Goal: Task Accomplishment & Management: Manage account settings

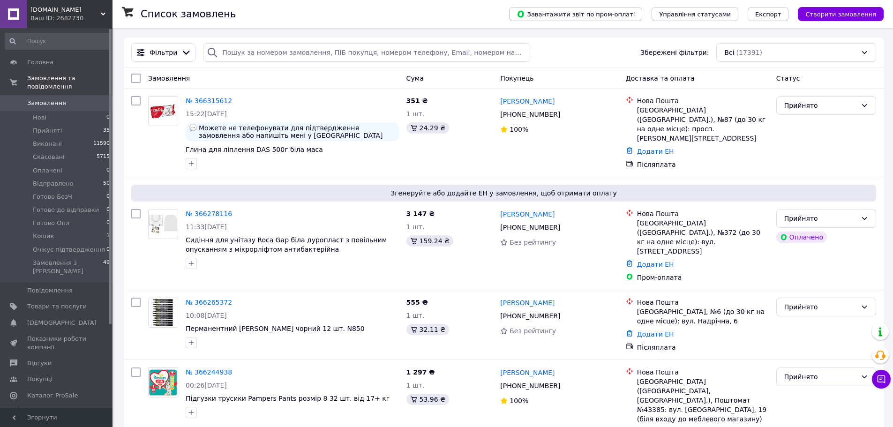
click at [53, 99] on span "Замовлення" at bounding box center [46, 103] width 39 height 8
click at [259, 45] on input "search" at bounding box center [366, 52] width 327 height 19
paste input "366150067"
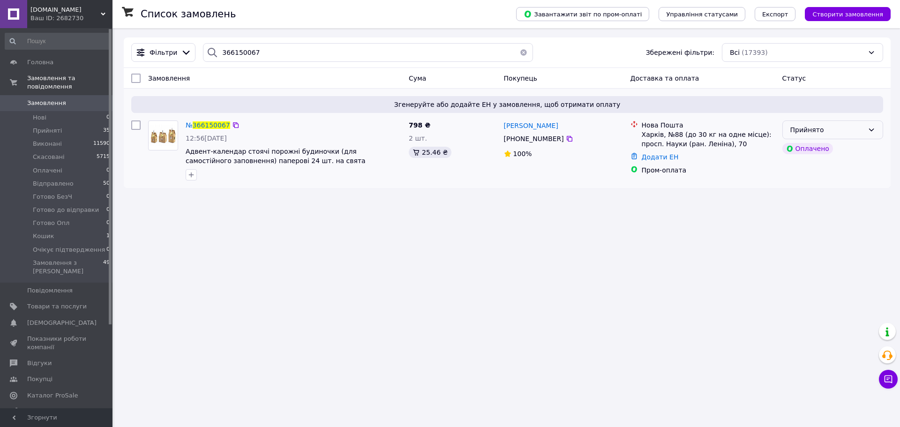
click at [841, 129] on div "Прийнято" at bounding box center [827, 130] width 74 height 10
click at [822, 183] on li "Готово Опл" at bounding box center [833, 180] width 100 height 17
click at [301, 47] on input "366150067" at bounding box center [368, 52] width 330 height 19
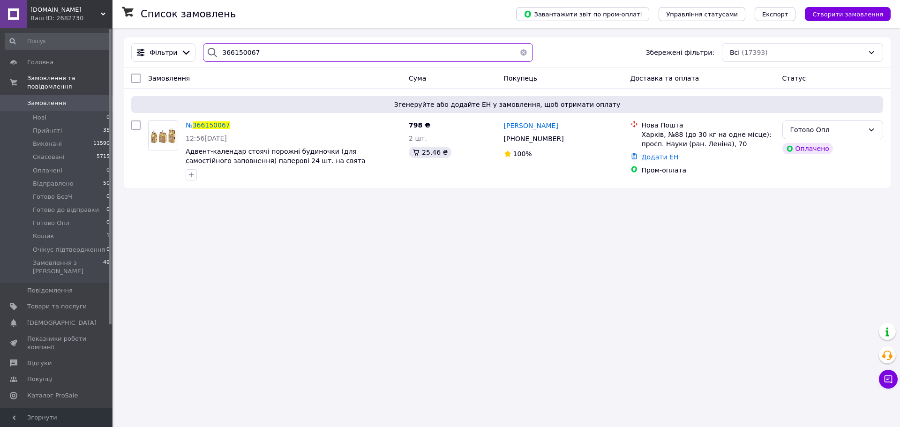
paste input "265372"
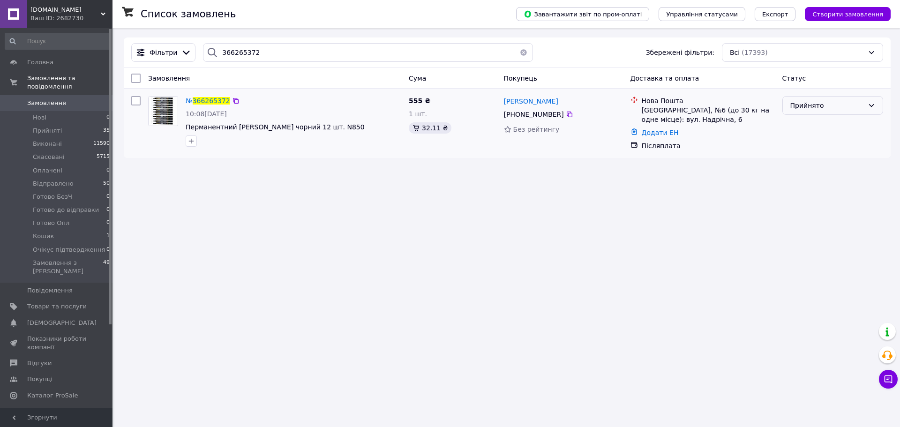
click at [844, 111] on div "Прийнято" at bounding box center [827, 105] width 74 height 10
click at [831, 165] on li "Готово до відправки" at bounding box center [833, 163] width 100 height 17
click at [302, 50] on input "366265372" at bounding box center [368, 52] width 330 height 19
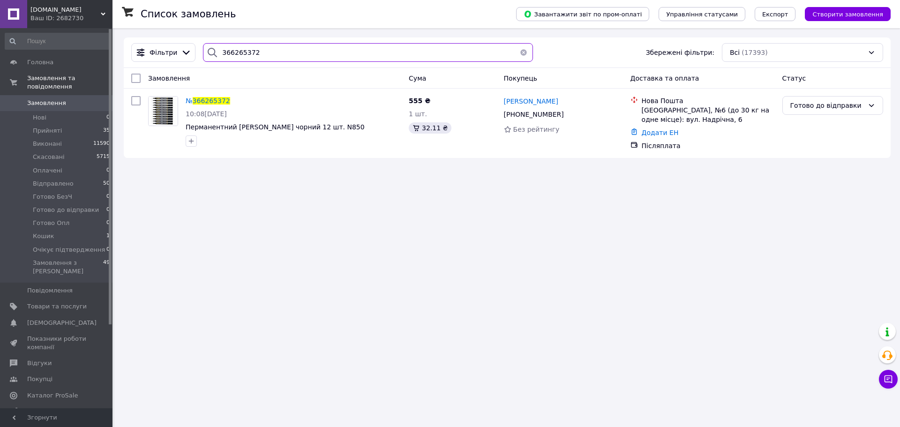
paste input "44938"
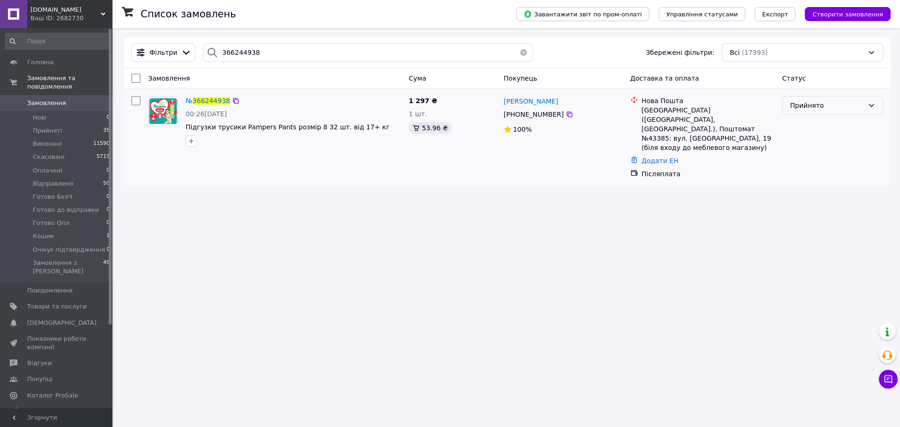
drag, startPoint x: 848, startPoint y: 104, endPoint x: 847, endPoint y: 115, distance: 11.3
click at [848, 104] on div "Прийнято" at bounding box center [827, 105] width 74 height 10
click at [845, 165] on li "Готово до відправки" at bounding box center [833, 163] width 100 height 17
click at [274, 60] on input "366244938" at bounding box center [368, 52] width 330 height 19
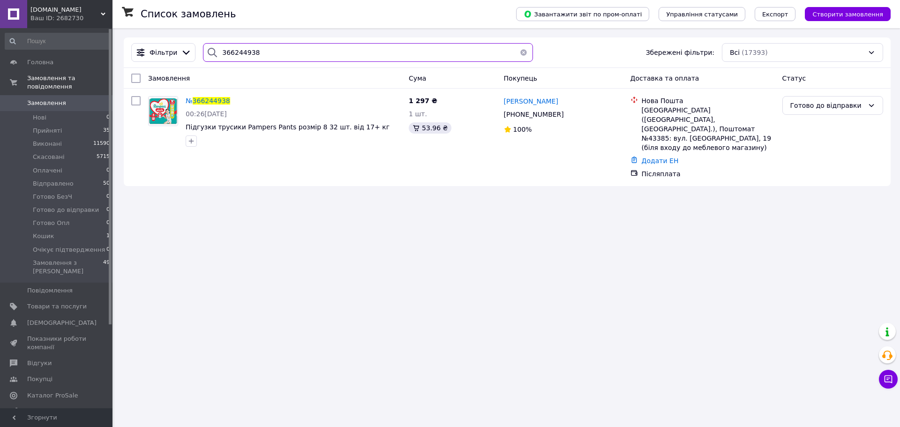
click at [274, 60] on input "366244938" at bounding box center [368, 52] width 330 height 19
paste input "14141"
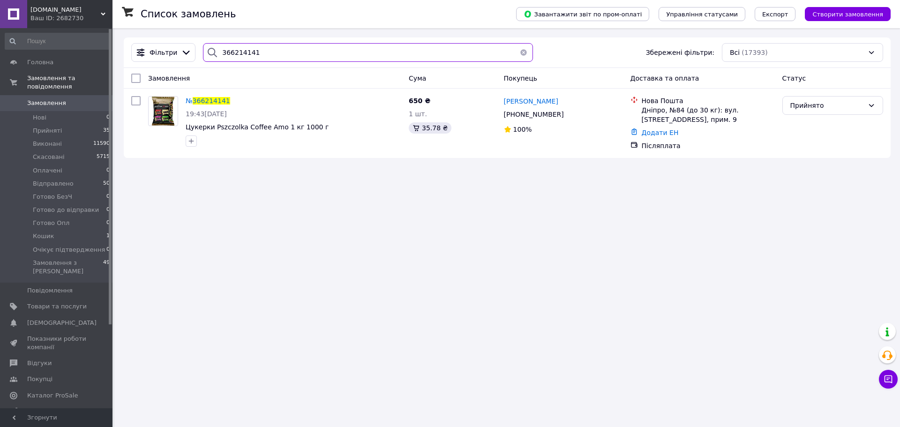
click at [332, 58] on input "366214141" at bounding box center [368, 52] width 330 height 19
paste input "187457"
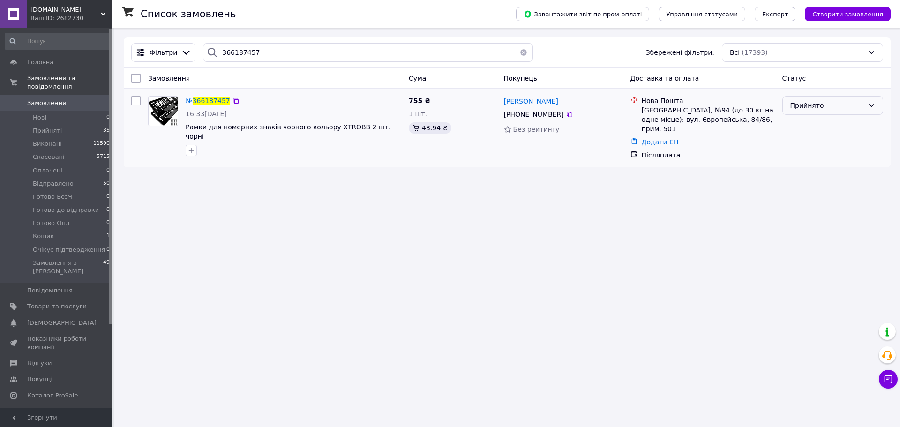
click at [814, 110] on div "Прийнято" at bounding box center [827, 105] width 74 height 10
click at [819, 163] on li "Готово до відправки" at bounding box center [833, 163] width 100 height 17
click at [270, 49] on input "366187457" at bounding box center [368, 52] width 330 height 19
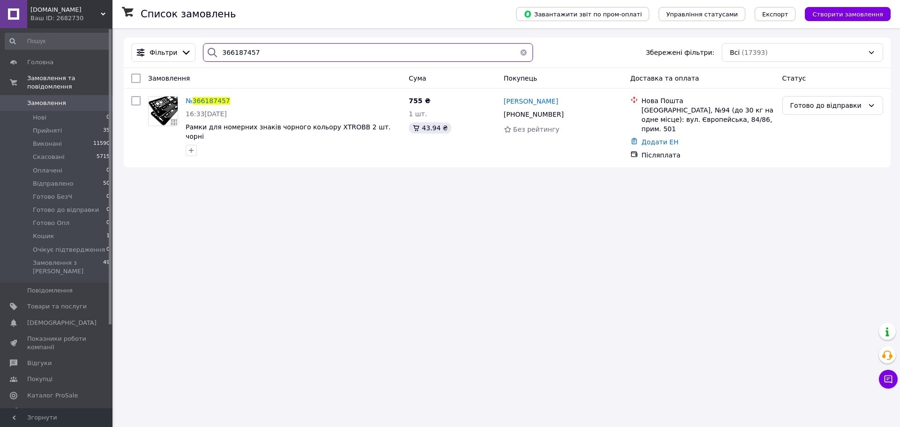
paste input "5832"
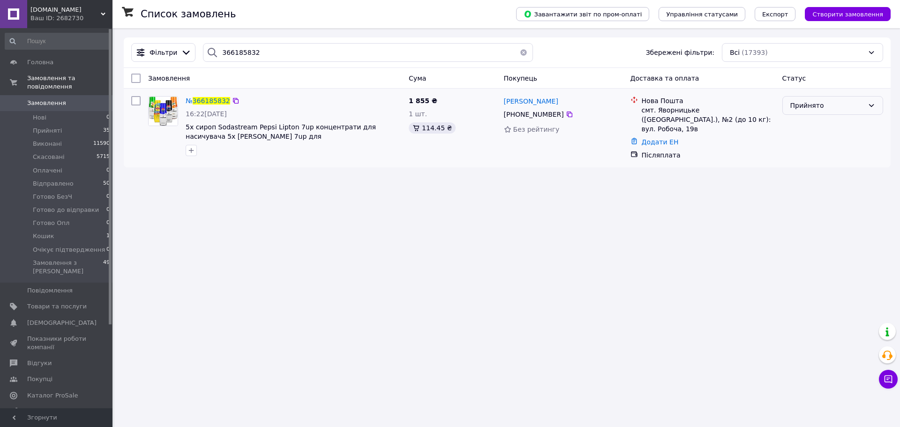
click at [827, 110] on div "Прийнято" at bounding box center [827, 105] width 74 height 10
click at [840, 160] on li "Готово до відправки" at bounding box center [833, 163] width 100 height 17
click at [263, 59] on input "366185832" at bounding box center [368, 52] width 330 height 19
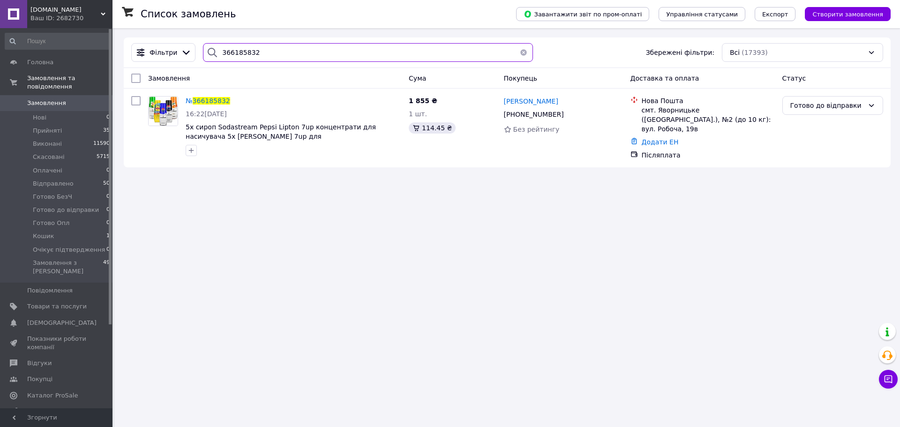
paste input "4535"
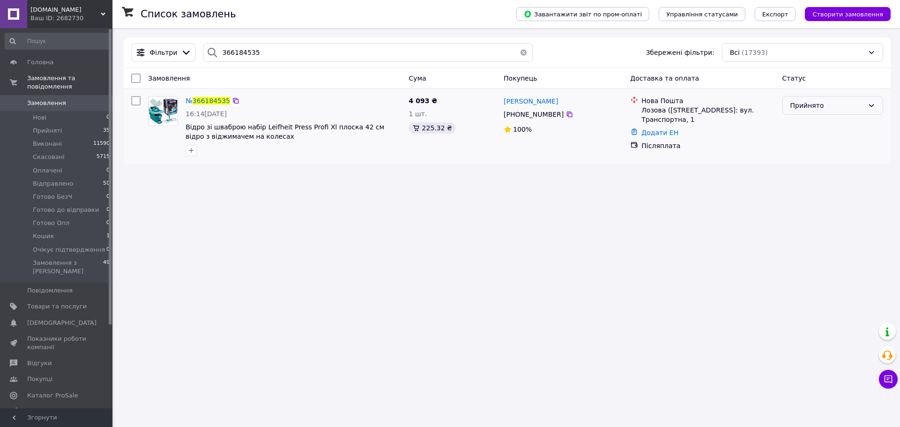
click at [858, 108] on div "Прийнято" at bounding box center [827, 105] width 74 height 10
click at [853, 161] on li "Готово до відправки" at bounding box center [833, 163] width 100 height 17
click at [297, 52] on input "366184535" at bounding box center [368, 52] width 330 height 19
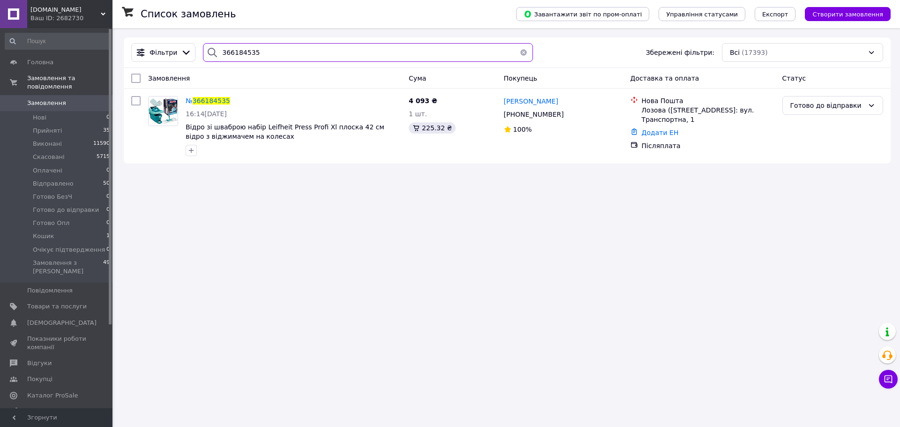
paste input "3476"
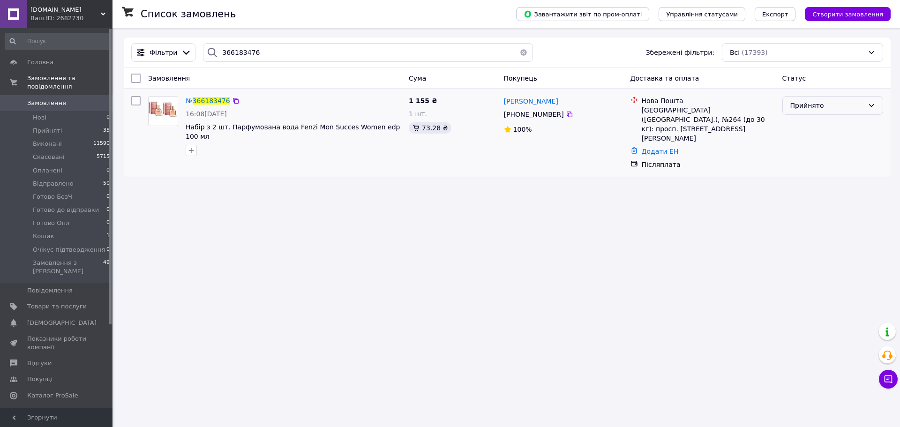
click at [859, 112] on div "Прийнято" at bounding box center [832, 105] width 101 height 19
click at [841, 166] on li "Готово до відправки" at bounding box center [833, 163] width 100 height 17
click at [274, 53] on input "366183476" at bounding box center [368, 52] width 330 height 19
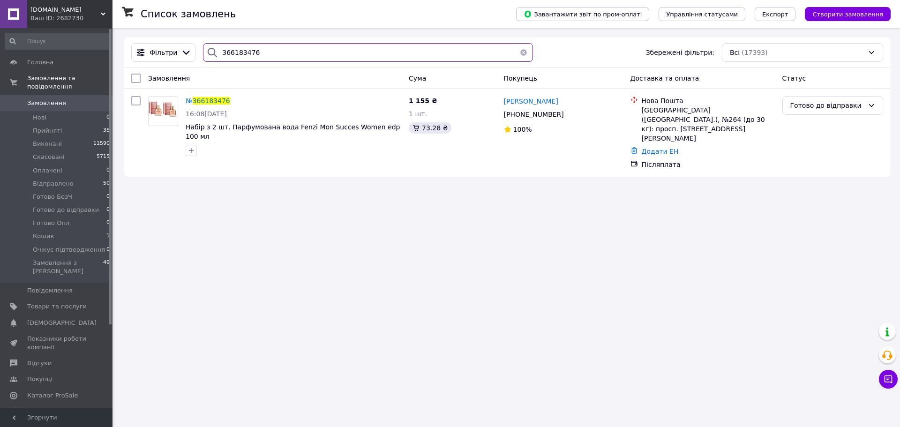
paste input "315612"
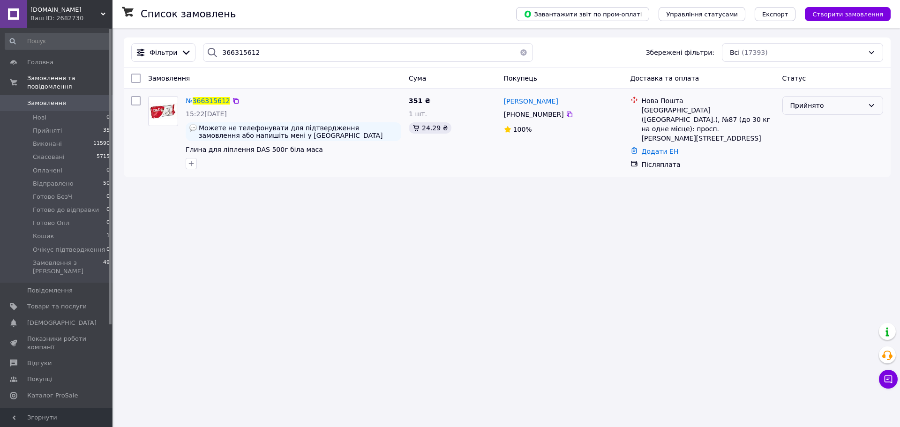
click at [843, 107] on div "Прийнято" at bounding box center [827, 105] width 74 height 10
click at [844, 158] on li "Готово до відправки" at bounding box center [833, 163] width 100 height 17
click at [298, 57] on input "366315612" at bounding box center [368, 52] width 330 height 19
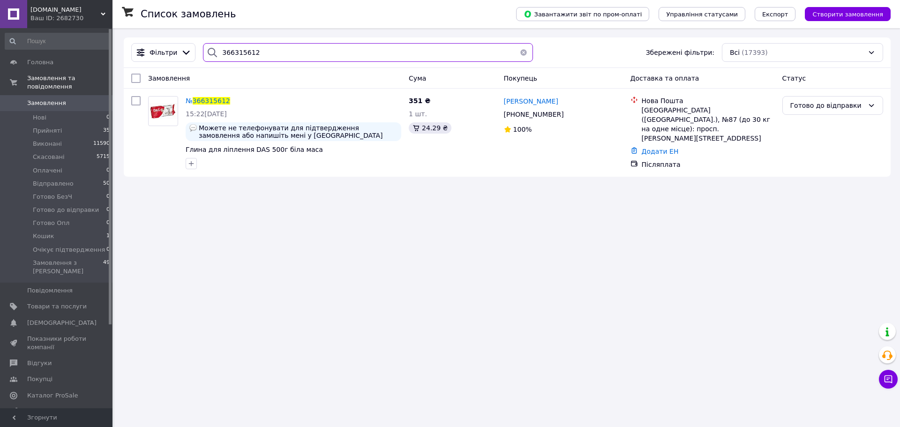
paste input "21970"
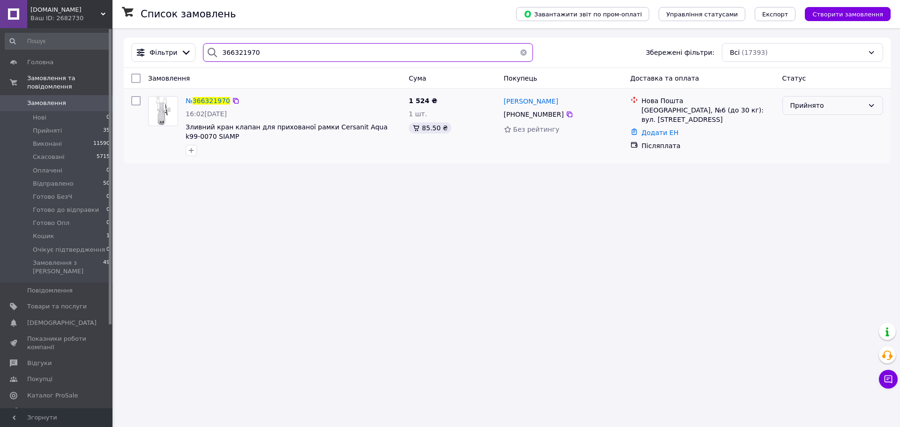
type input "366321970"
click at [837, 103] on div "Прийнято" at bounding box center [827, 105] width 74 height 10
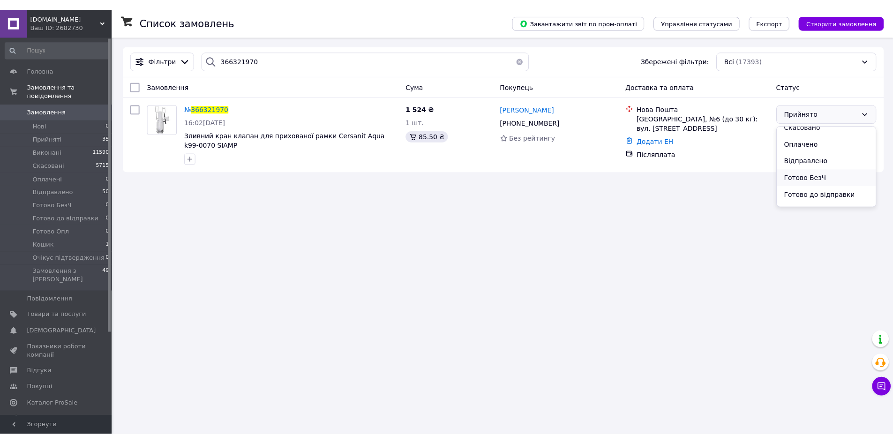
scroll to position [47, 0]
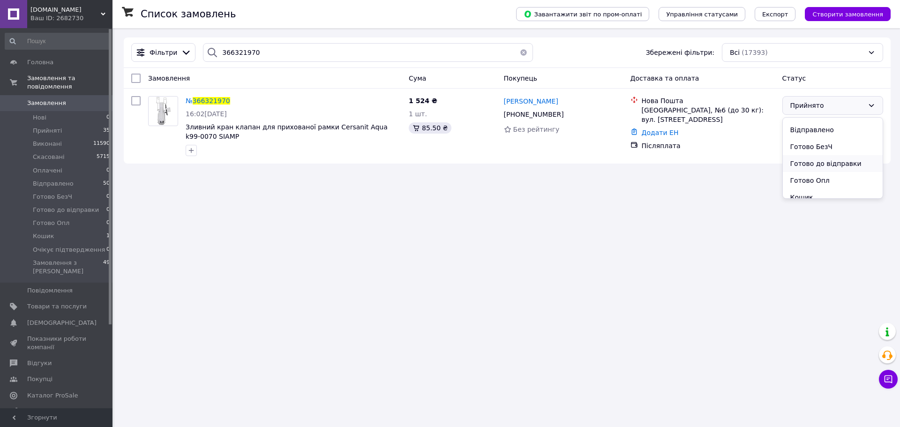
click at [841, 162] on li "Готово до відправки" at bounding box center [833, 163] width 100 height 17
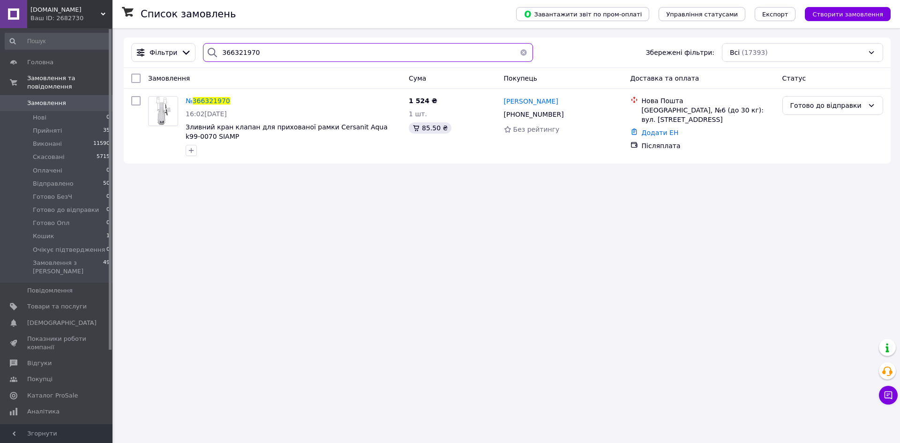
click at [281, 45] on input "366321970" at bounding box center [368, 52] width 330 height 19
click at [519, 54] on button "button" at bounding box center [523, 52] width 19 height 19
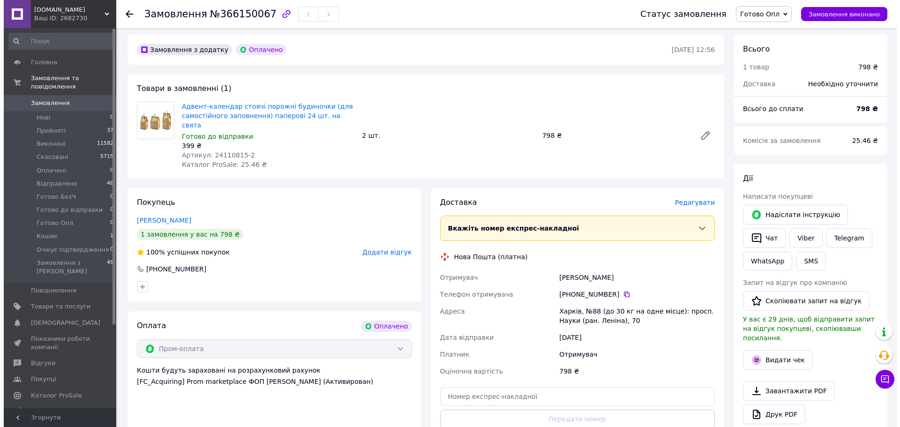
scroll to position [47, 0]
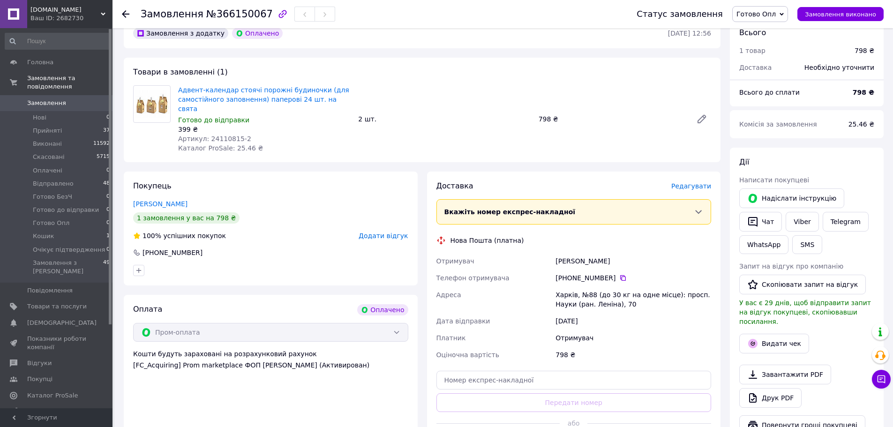
click at [699, 182] on span "Редагувати" at bounding box center [691, 185] width 40 height 7
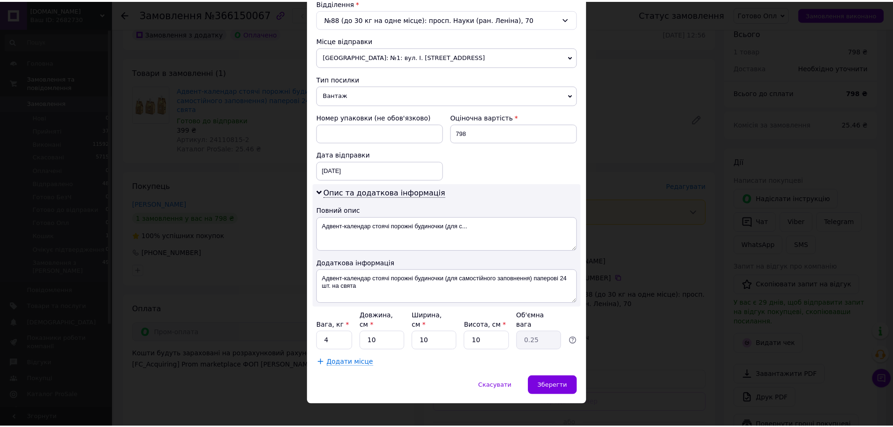
scroll to position [300, 0]
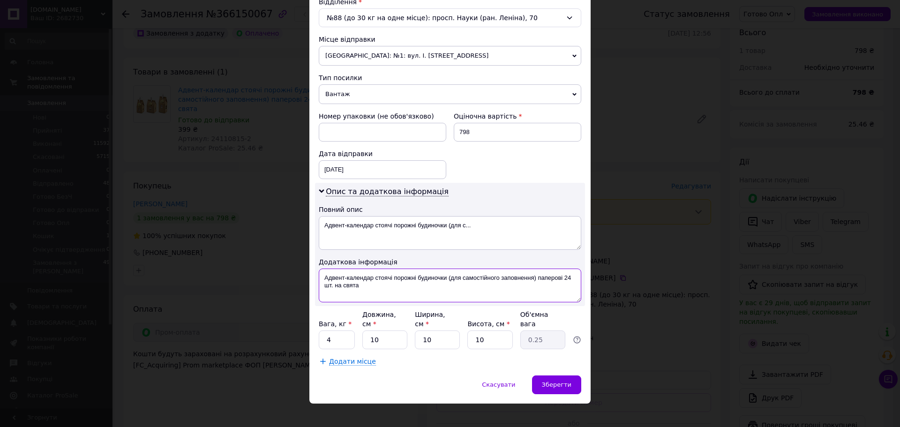
drag, startPoint x: 322, startPoint y: 278, endPoint x: 340, endPoint y: 286, distance: 20.1
click at [322, 278] on textarea "Адвент-календар стоячі порожні будиночки (для самостійного заповнення) паперові…" at bounding box center [450, 286] width 262 height 34
type textarea "2ШТ Адвент-календар стоячі порожні будиночки (для самостійного заповнення) папе…"
click at [340, 330] on input "4" at bounding box center [337, 339] width 36 height 19
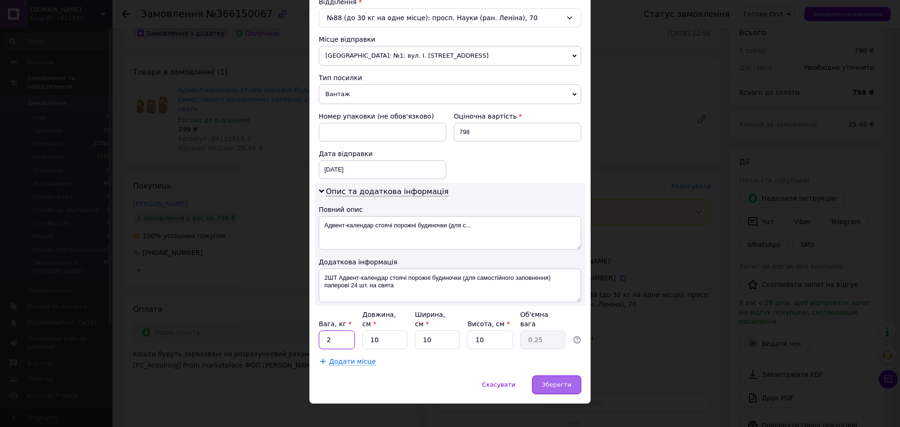
type input "2"
click at [564, 381] on span "Зберегти" at bounding box center [557, 384] width 30 height 7
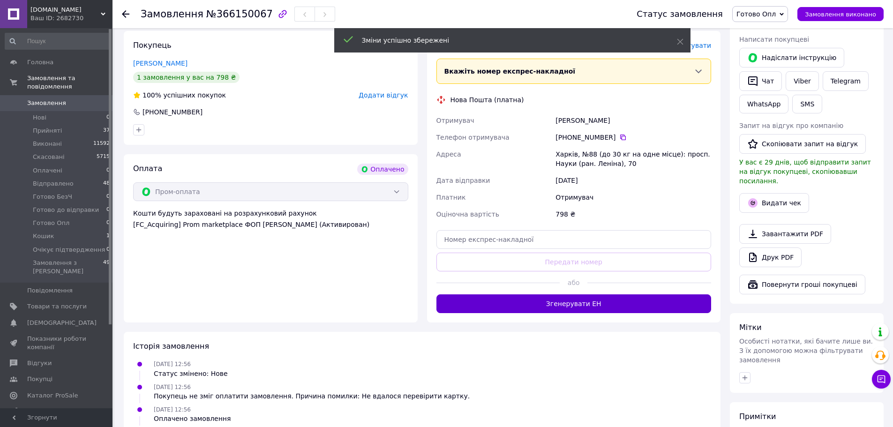
click at [618, 299] on button "Згенерувати ЕН" at bounding box center [573, 303] width 275 height 19
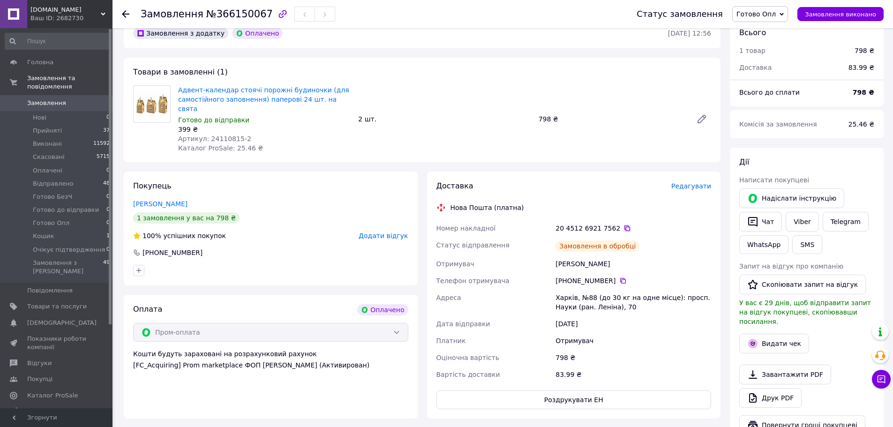
click at [623, 224] on icon at bounding box center [626, 227] width 7 height 7
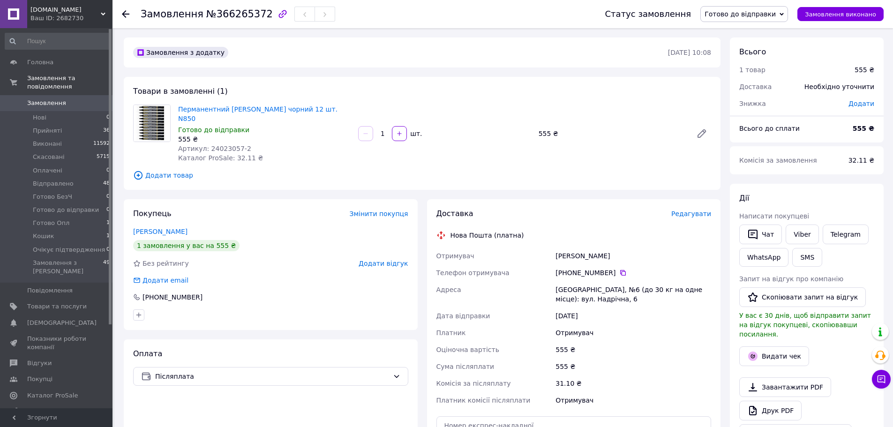
click at [691, 210] on span "Редагувати" at bounding box center [691, 213] width 40 height 7
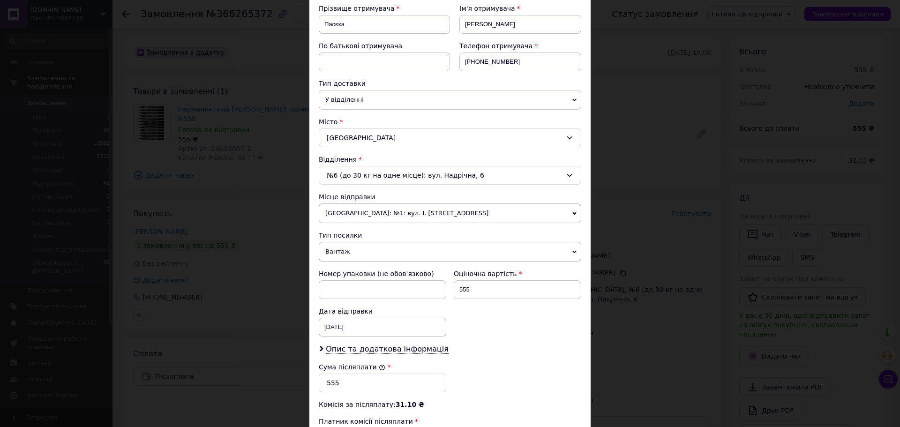
scroll to position [288, 0]
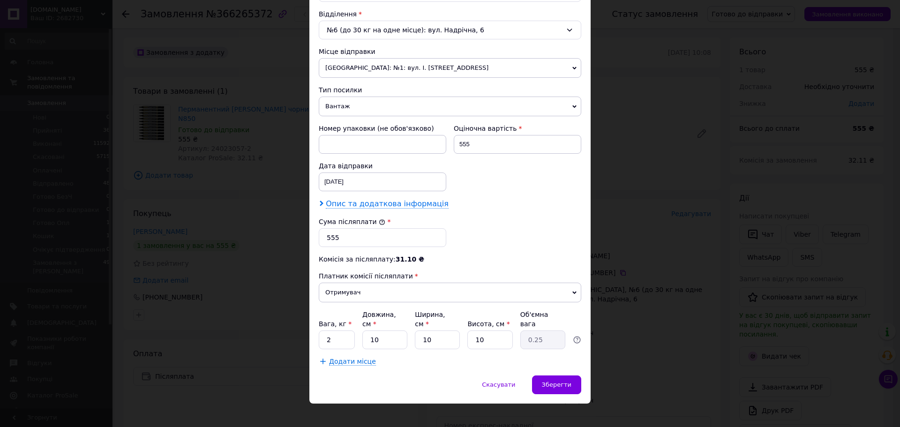
click at [387, 205] on span "Опис та додаткова інформація" at bounding box center [387, 203] width 123 height 9
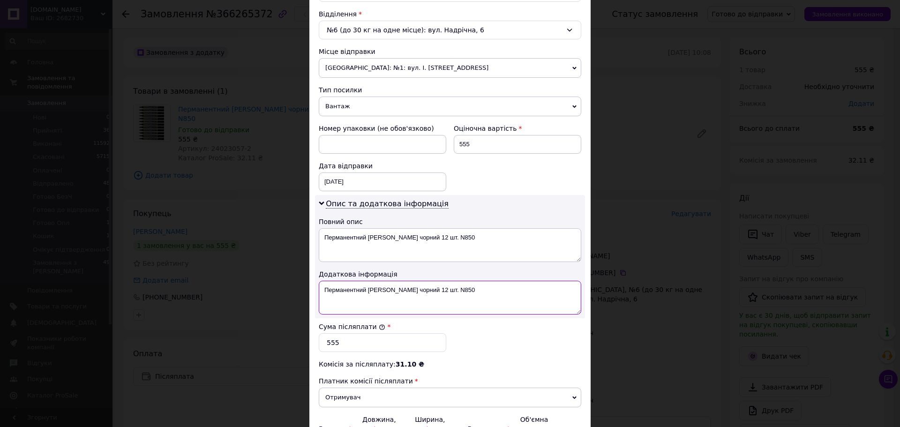
drag, startPoint x: 447, startPoint y: 290, endPoint x: 430, endPoint y: 289, distance: 16.9
click at [430, 289] on textarea "Перманентний [PERSON_NAME] чорний 12 шт. N850" at bounding box center [450, 298] width 262 height 34
click at [323, 289] on textarea "Перманентний маркер Pentel чорний N850" at bounding box center [450, 298] width 262 height 34
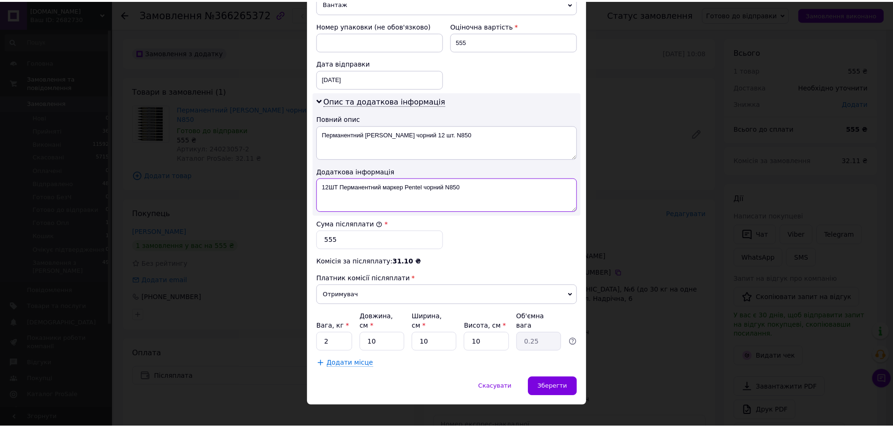
scroll to position [393, 0]
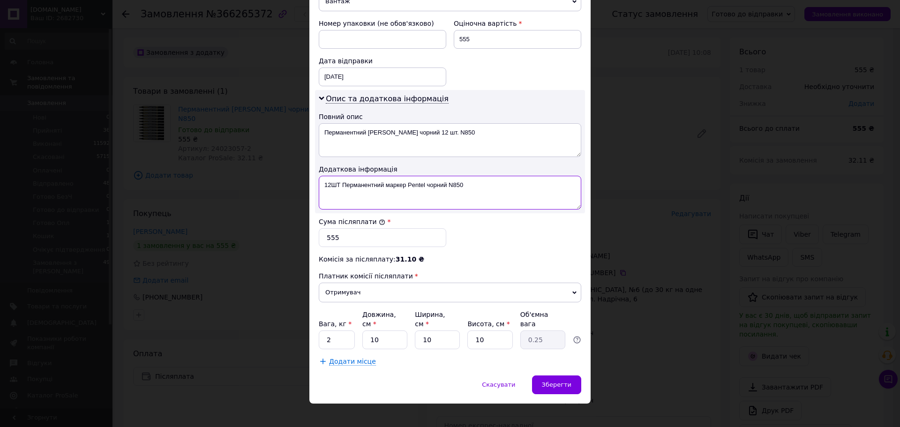
type textarea "12ШТ Перманентний маркер Pentel чорний N850"
click at [341, 330] on input "2" at bounding box center [337, 339] width 36 height 19
type input "1"
click at [562, 381] on span "Зберегти" at bounding box center [557, 384] width 30 height 7
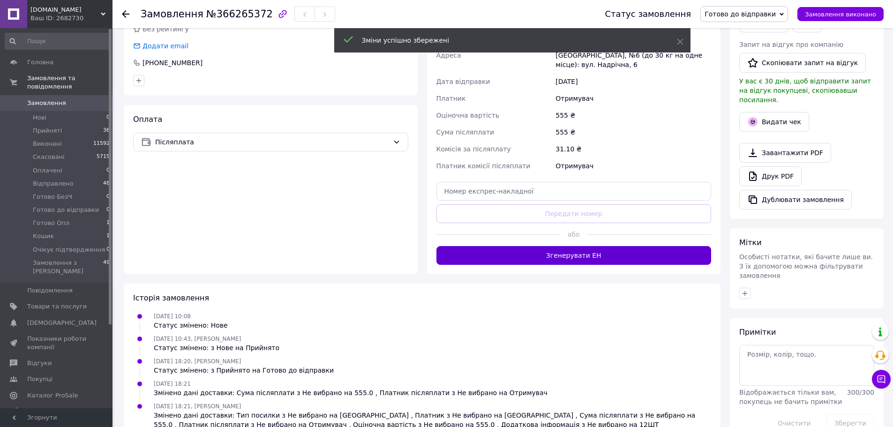
click at [618, 248] on button "Згенерувати ЕН" at bounding box center [573, 255] width 275 height 19
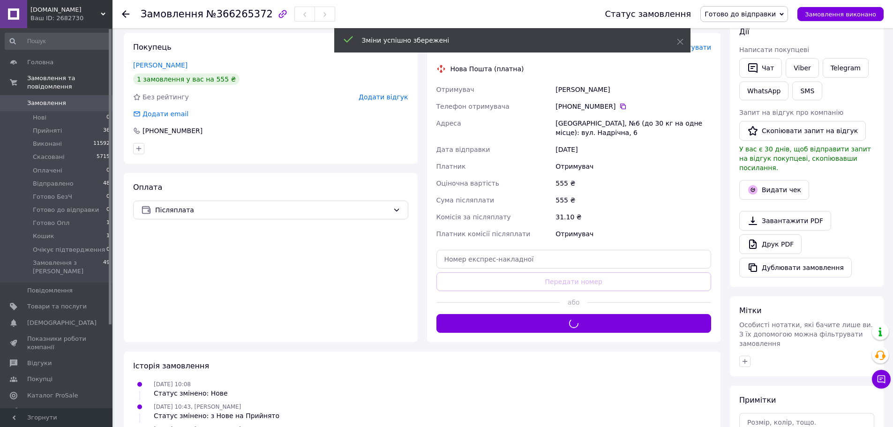
scroll to position [94, 0]
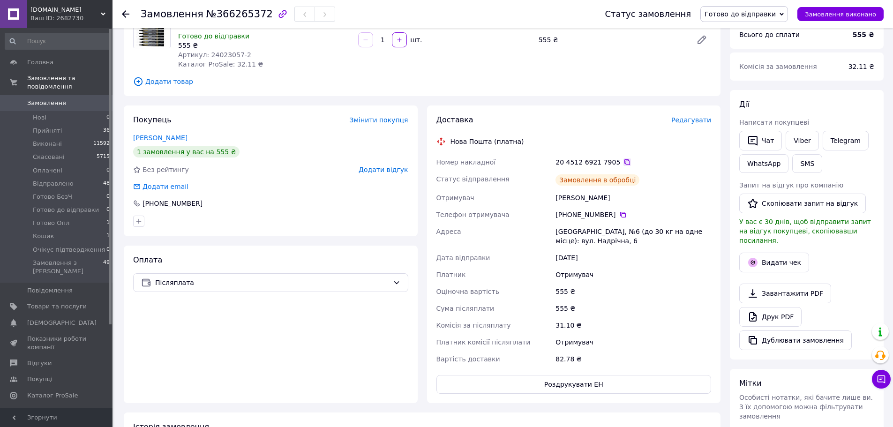
click at [623, 158] on icon at bounding box center [626, 161] width 7 height 7
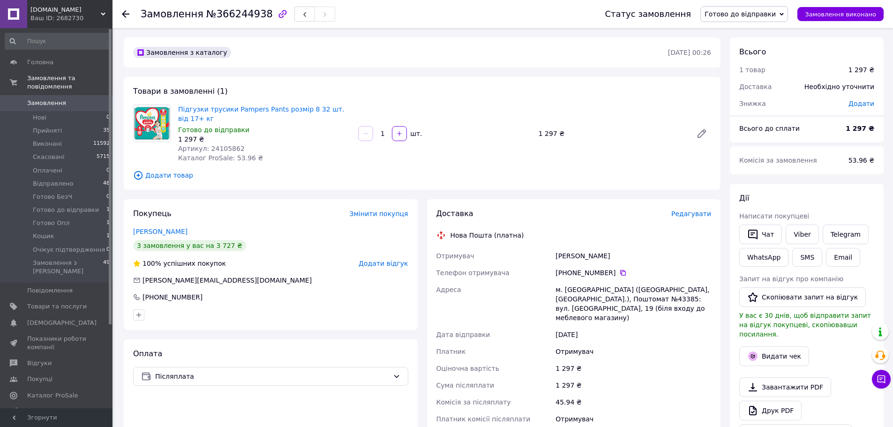
click at [700, 216] on span "Редагувати" at bounding box center [691, 213] width 40 height 7
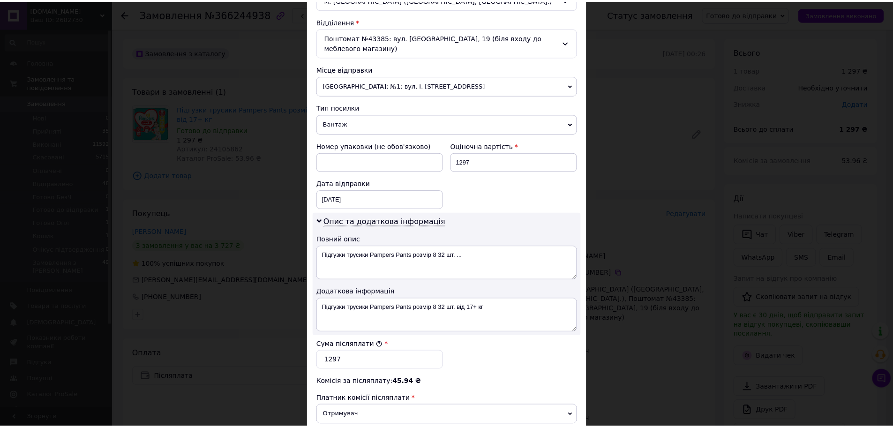
scroll to position [393, 0]
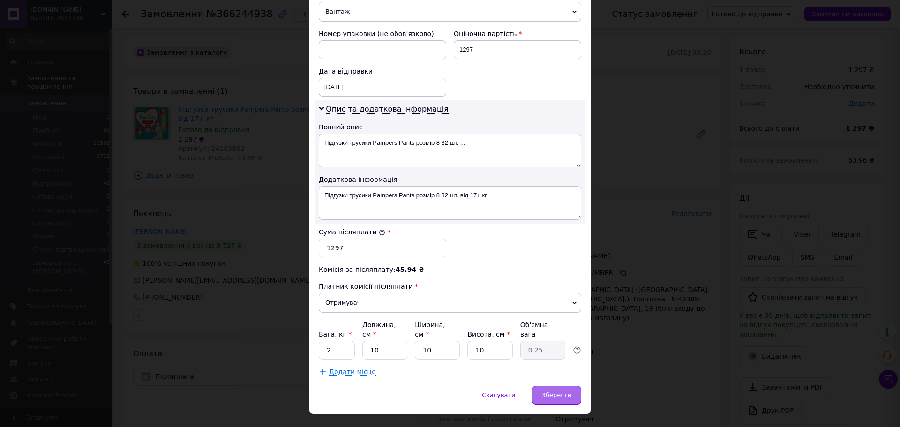
click at [556, 391] on span "Зберегти" at bounding box center [557, 394] width 30 height 7
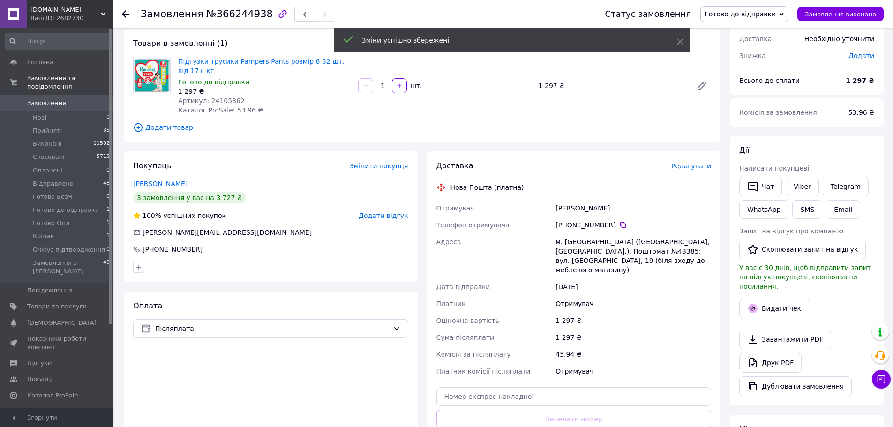
scroll to position [94, 0]
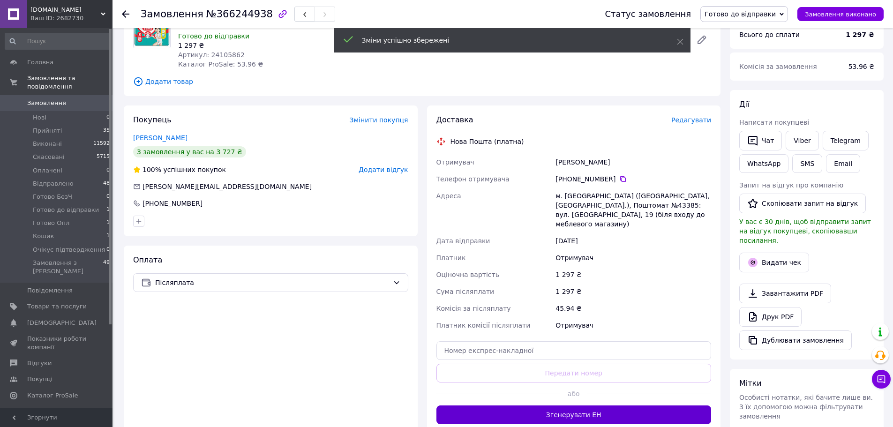
click at [591, 405] on button "Згенерувати ЕН" at bounding box center [573, 414] width 275 height 19
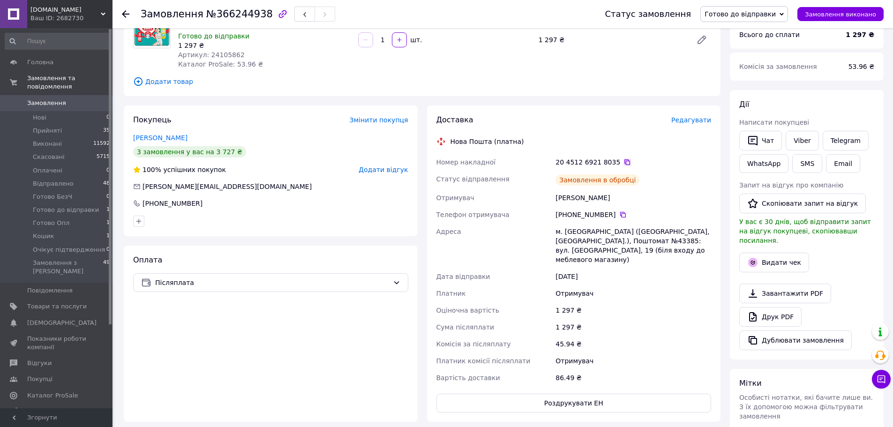
click at [623, 162] on icon at bounding box center [626, 161] width 7 height 7
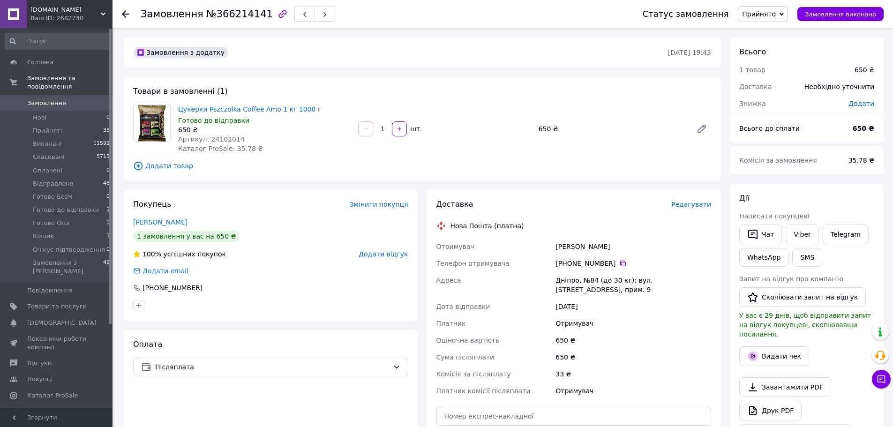
click at [787, 15] on span "Прийнято" at bounding box center [763, 14] width 50 height 16
click at [793, 67] on li "Готово до відправки" at bounding box center [779, 65] width 82 height 14
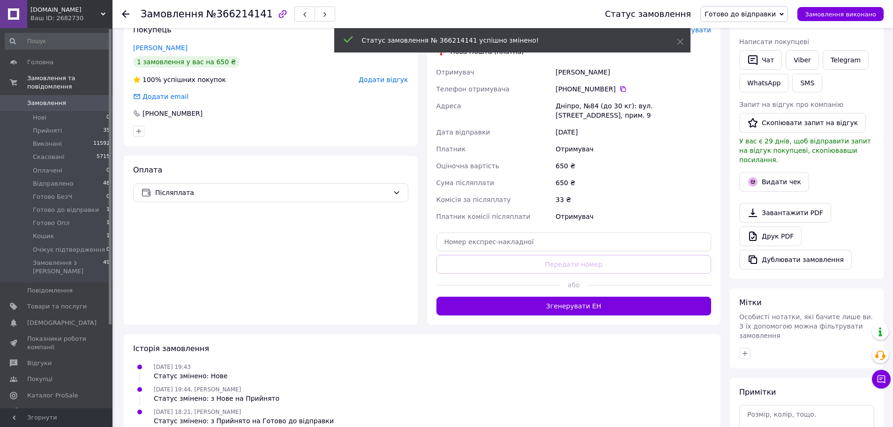
scroll to position [187, 0]
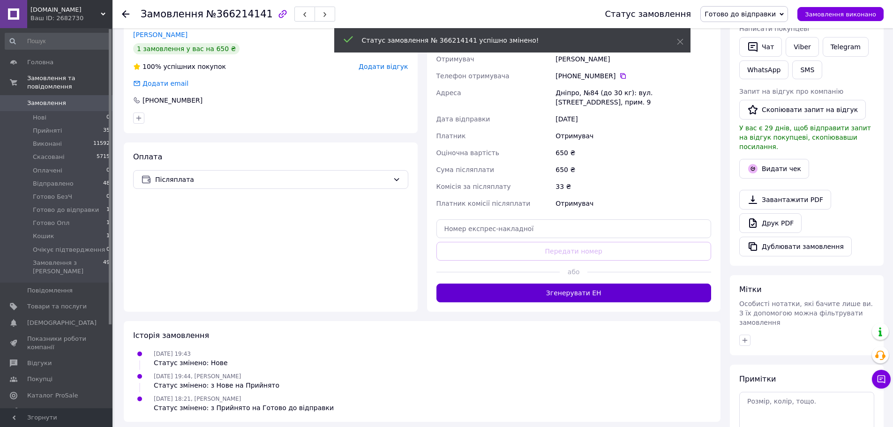
click at [605, 291] on button "Згенерувати ЕН" at bounding box center [573, 293] width 275 height 19
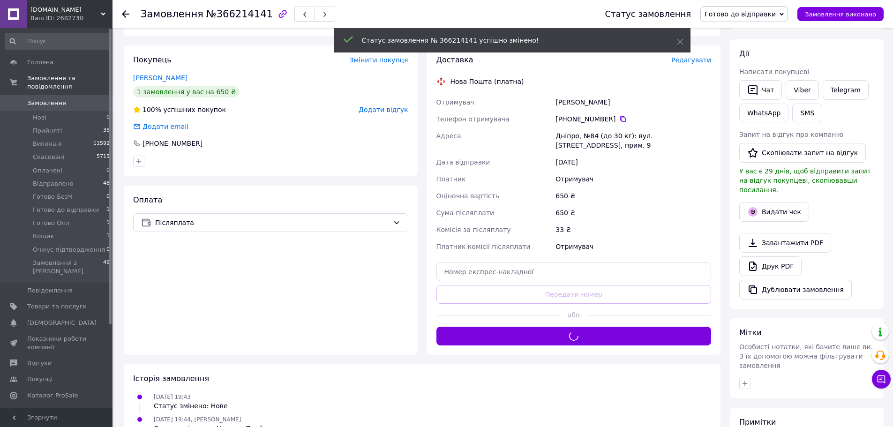
scroll to position [94, 0]
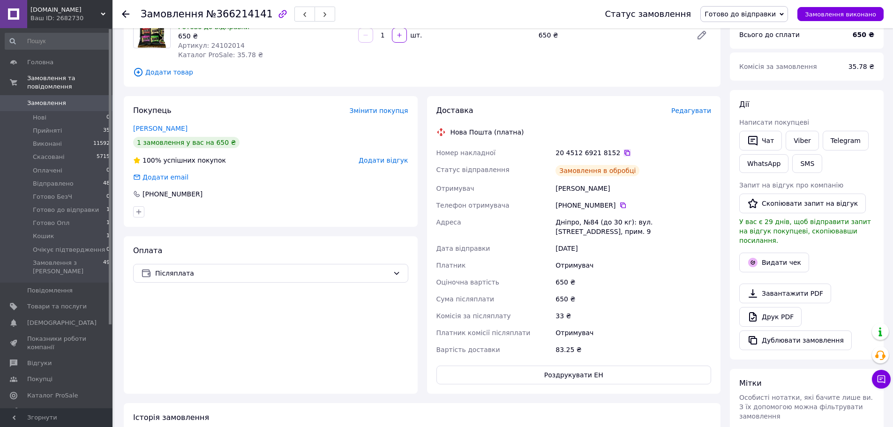
click at [624, 151] on icon at bounding box center [627, 153] width 6 height 6
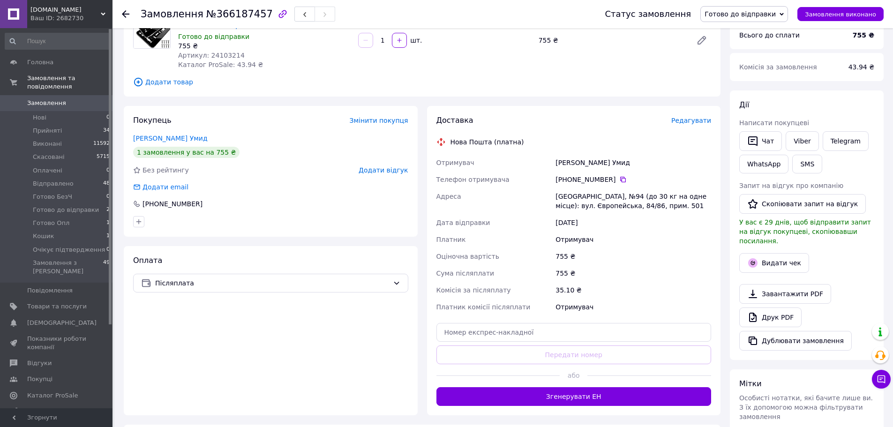
scroll to position [234, 0]
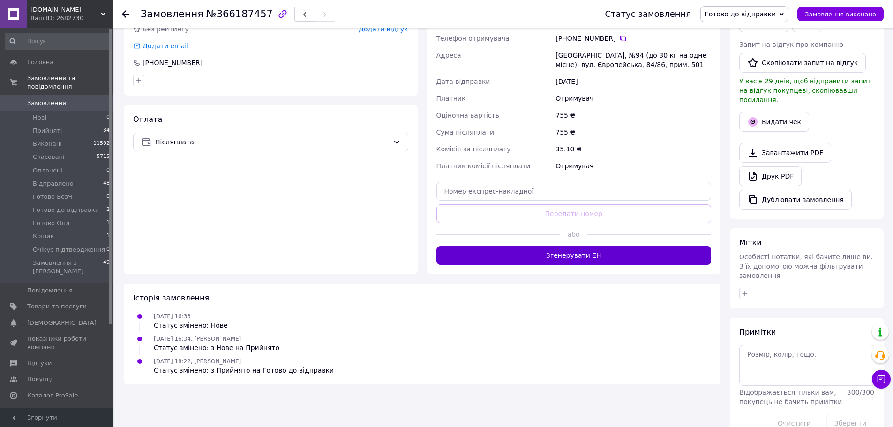
click at [599, 261] on button "Згенерувати ЕН" at bounding box center [573, 255] width 275 height 19
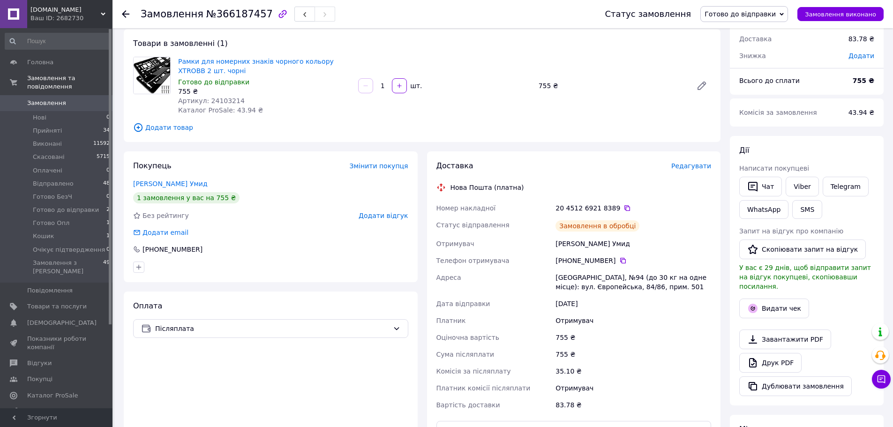
scroll to position [47, 0]
click at [623, 209] on icon at bounding box center [626, 208] width 7 height 7
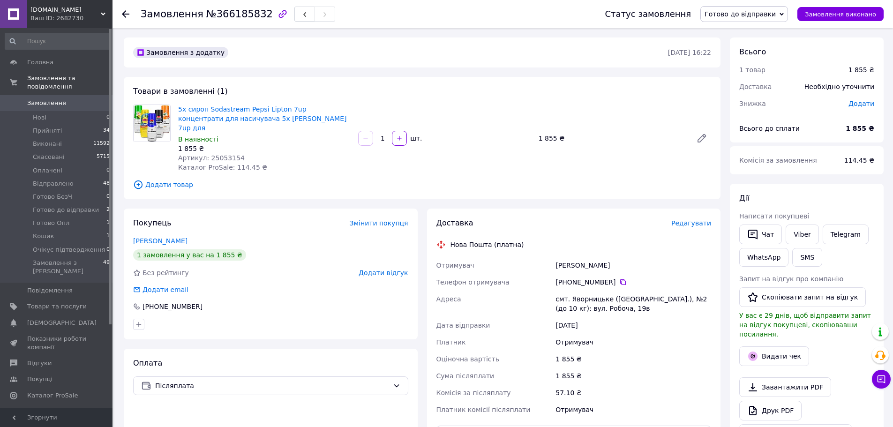
click at [699, 219] on span "Редагувати" at bounding box center [691, 222] width 40 height 7
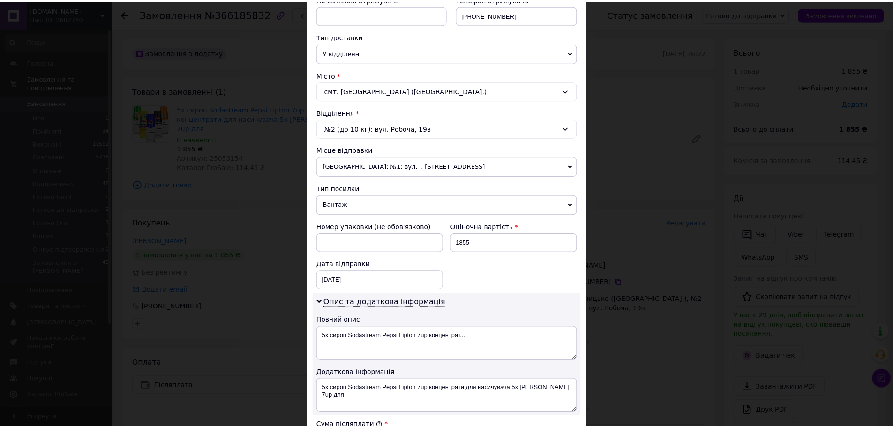
scroll to position [375, 0]
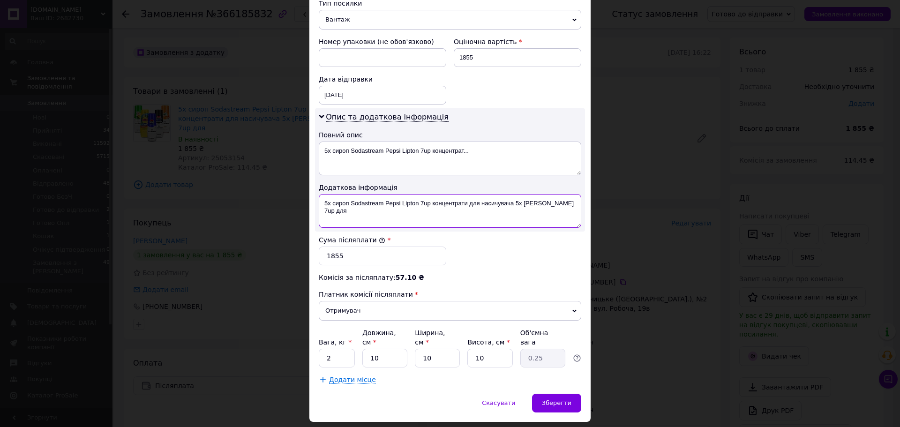
click at [328, 202] on textarea "5x сироп Sodastream Pepsi Lipton 7up концентрати для насичувача 5x [PERSON_NAME…" at bounding box center [450, 211] width 262 height 34
type textarea "5ШТ сироп Sodastream Pepsi Lipton 7up концентрати для насичувача 5x [PERSON_NAM…"
click at [561, 399] on span "Зберегти" at bounding box center [557, 402] width 30 height 7
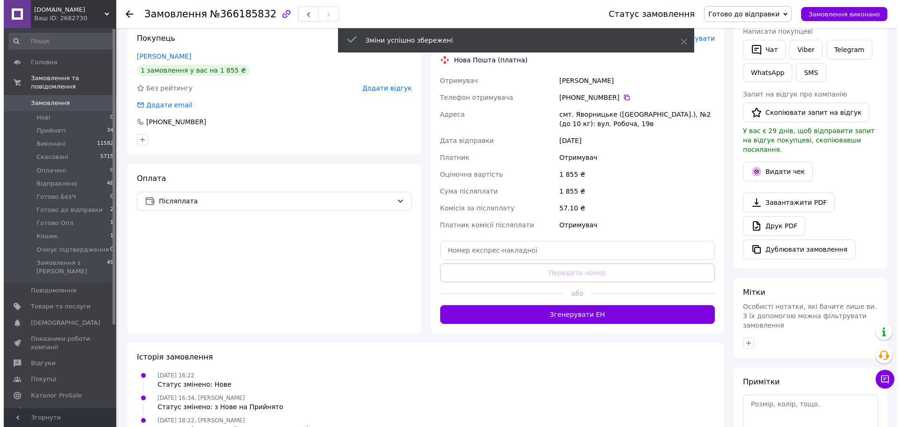
scroll to position [180, 0]
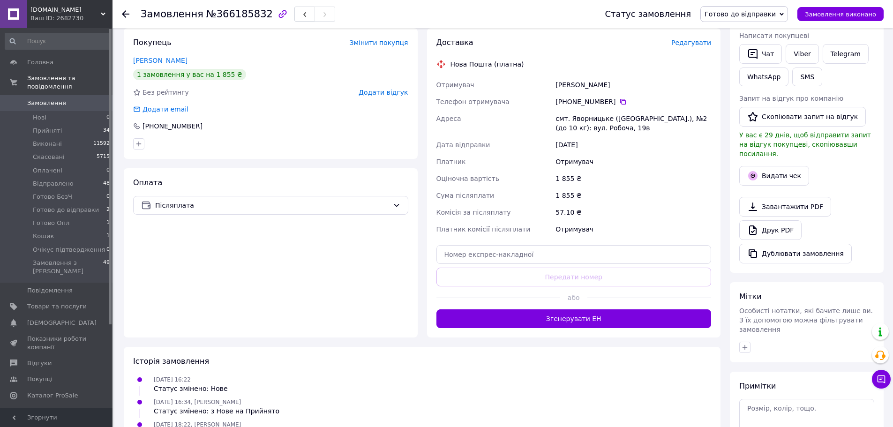
click at [699, 39] on span "Редагувати" at bounding box center [691, 42] width 40 height 7
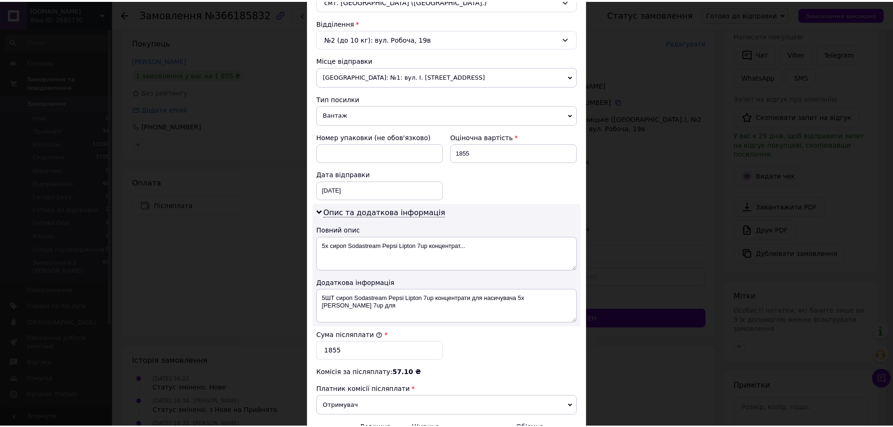
scroll to position [393, 0]
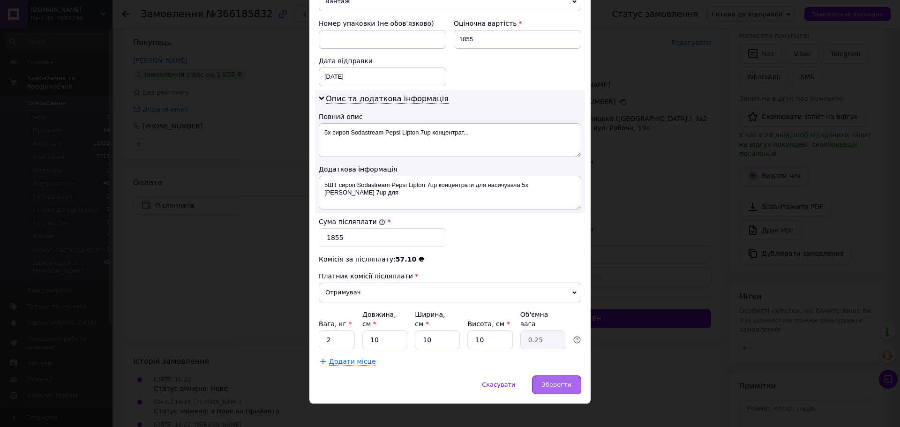
click at [566, 375] on div "Зберегти" at bounding box center [556, 384] width 49 height 19
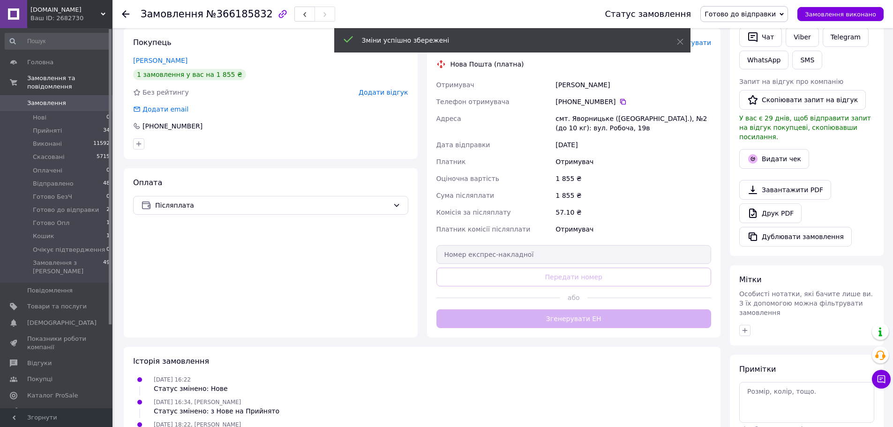
click at [598, 310] on button "Згенерувати ЕН" at bounding box center [573, 318] width 275 height 19
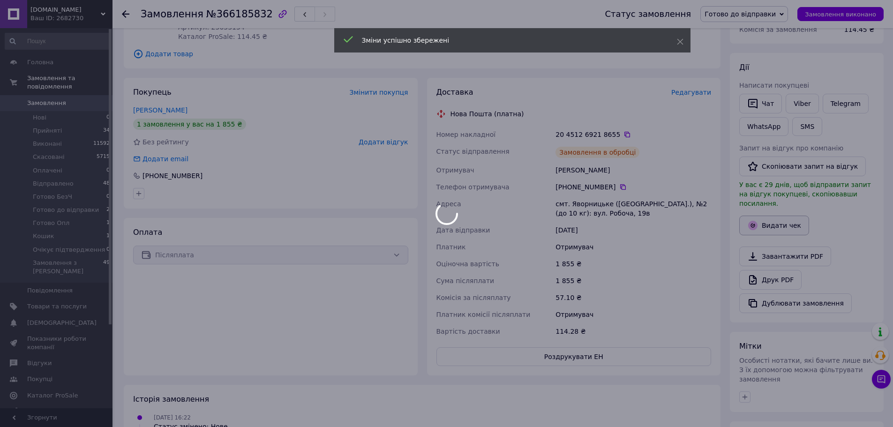
scroll to position [87, 0]
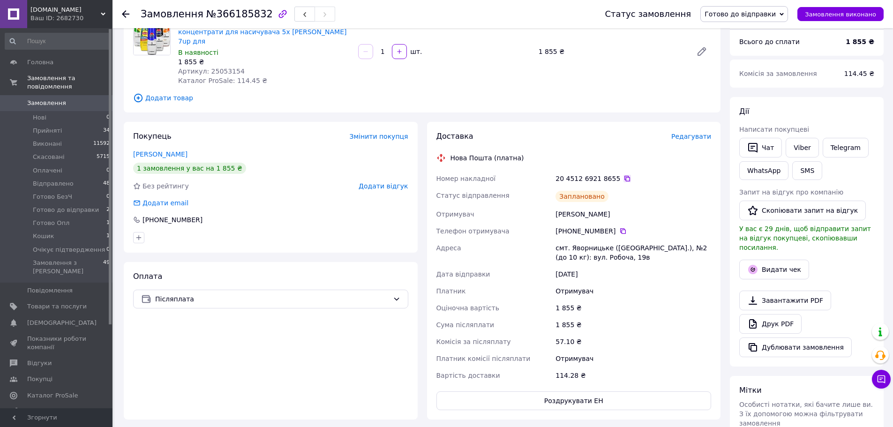
click at [623, 175] on icon at bounding box center [626, 178] width 7 height 7
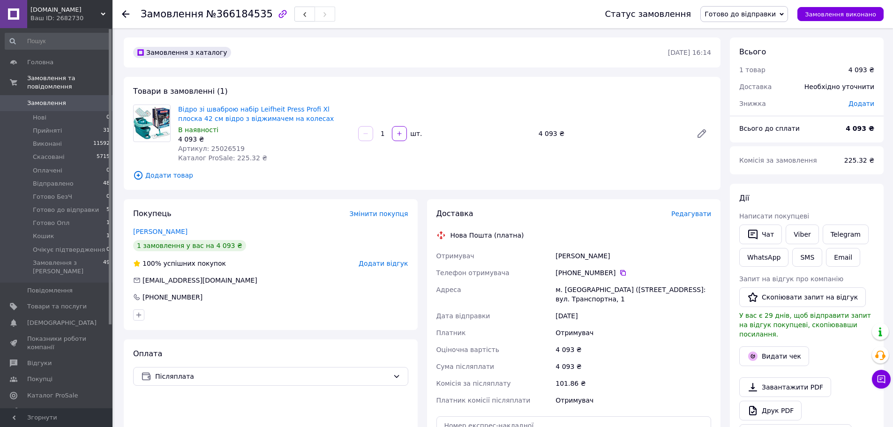
click at [696, 216] on span "Редагувати" at bounding box center [691, 213] width 40 height 7
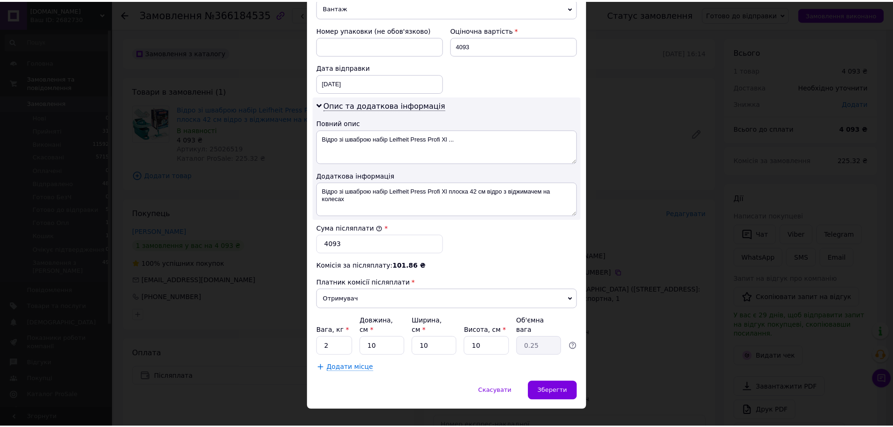
scroll to position [393, 0]
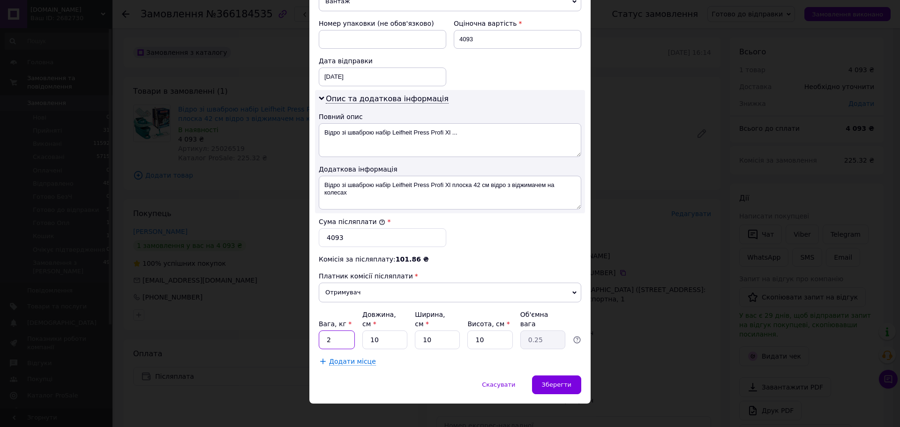
click at [351, 330] on input "2" at bounding box center [337, 339] width 36 height 19
click at [345, 330] on input "2" at bounding box center [337, 339] width 36 height 19
type input "4"
click at [567, 381] on span "Зберегти" at bounding box center [557, 384] width 30 height 7
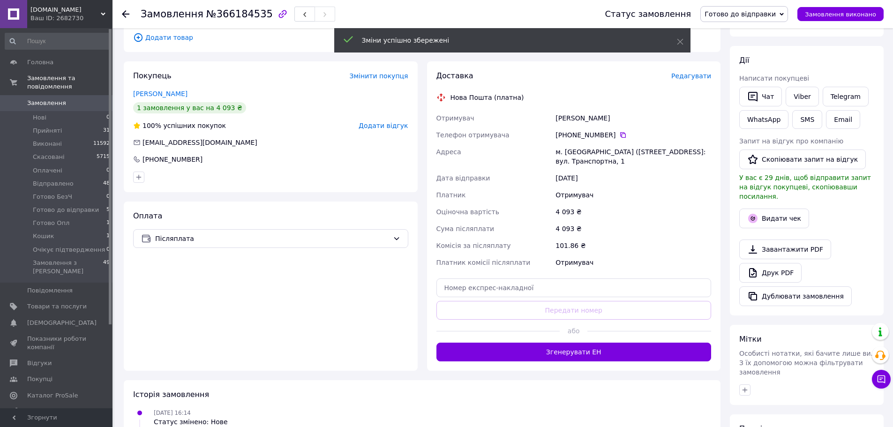
scroll to position [141, 0]
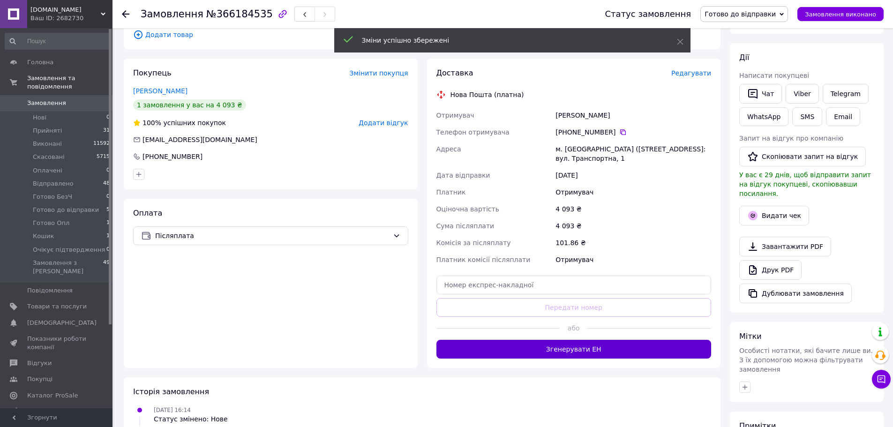
click at [604, 343] on button "Згенерувати ЕН" at bounding box center [573, 349] width 275 height 19
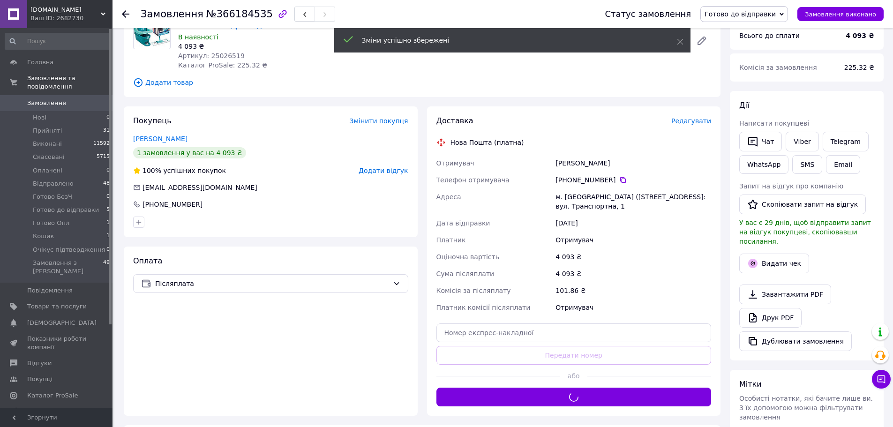
scroll to position [47, 0]
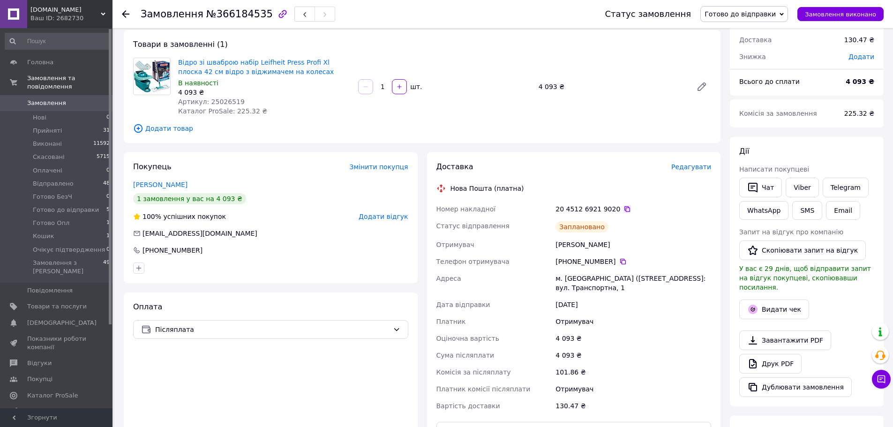
click at [623, 209] on icon at bounding box center [626, 208] width 7 height 7
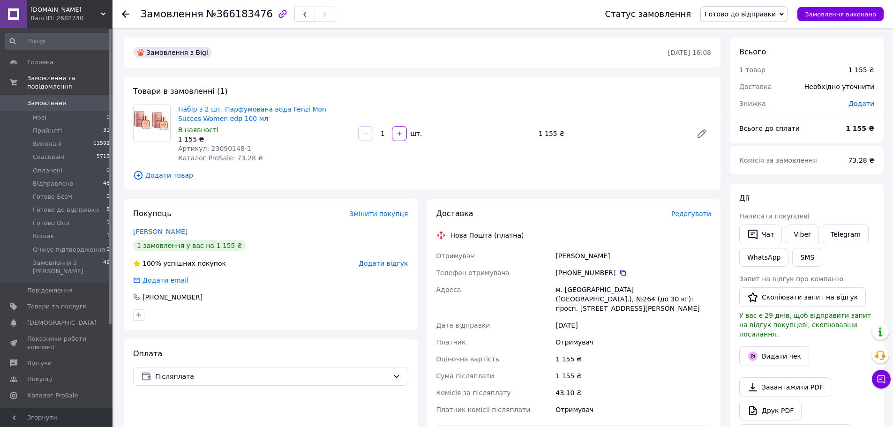
click at [699, 211] on span "Редагувати" at bounding box center [691, 213] width 40 height 7
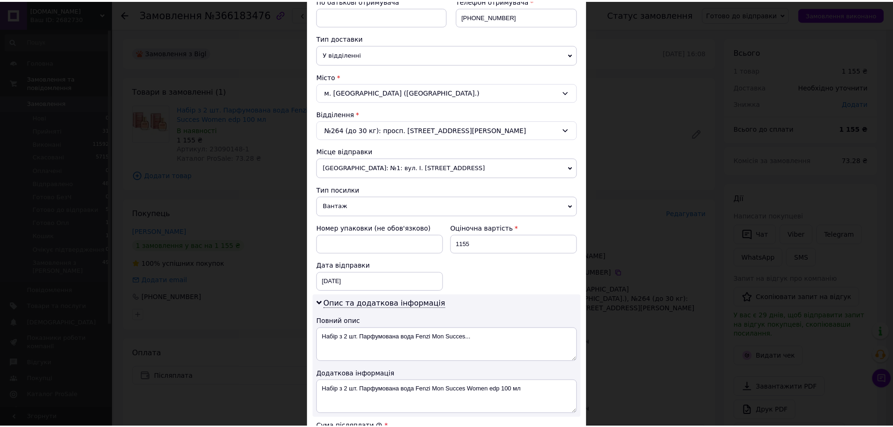
scroll to position [375, 0]
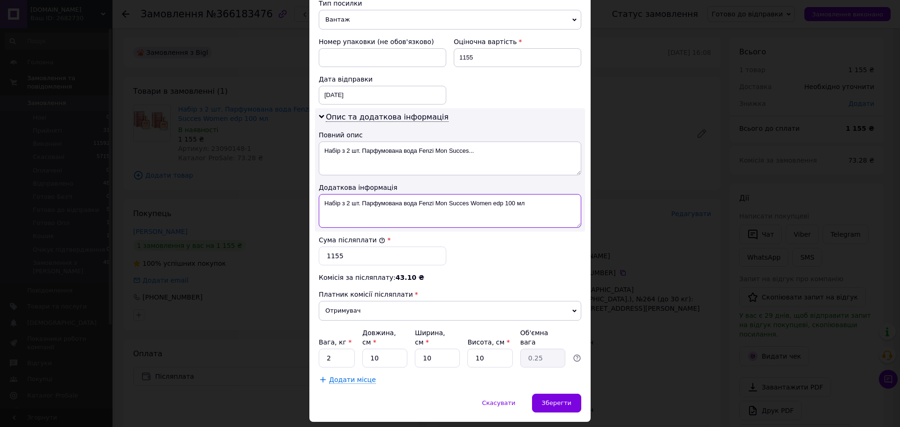
drag, startPoint x: 360, startPoint y: 203, endPoint x: 346, endPoint y: 231, distance: 30.8
click at [319, 205] on textarea "Набір з 2 шт. Парфумована вода Fenzi Mon Succes Women edp 100 мл" at bounding box center [450, 211] width 262 height 34
type textarea "2ШТ Парфумована вода Fenzi Mon Succes Women edp 100 мл"
click at [579, 396] on div "Зберегти" at bounding box center [556, 403] width 49 height 19
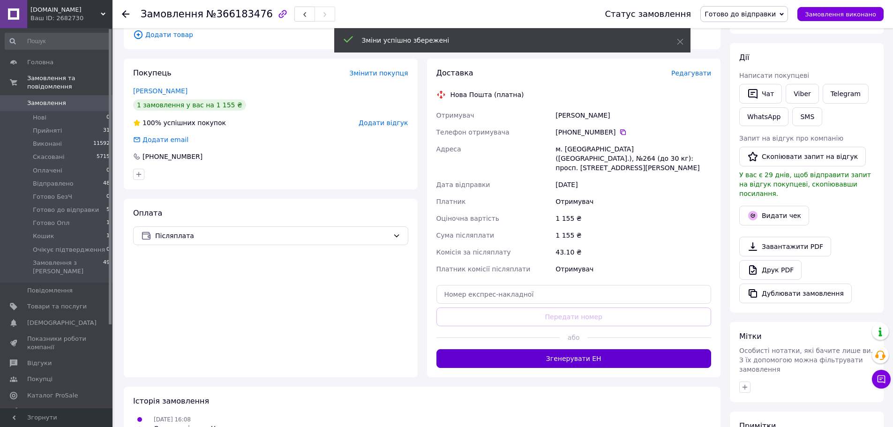
click at [606, 353] on button "Згенерувати ЕН" at bounding box center [573, 358] width 275 height 19
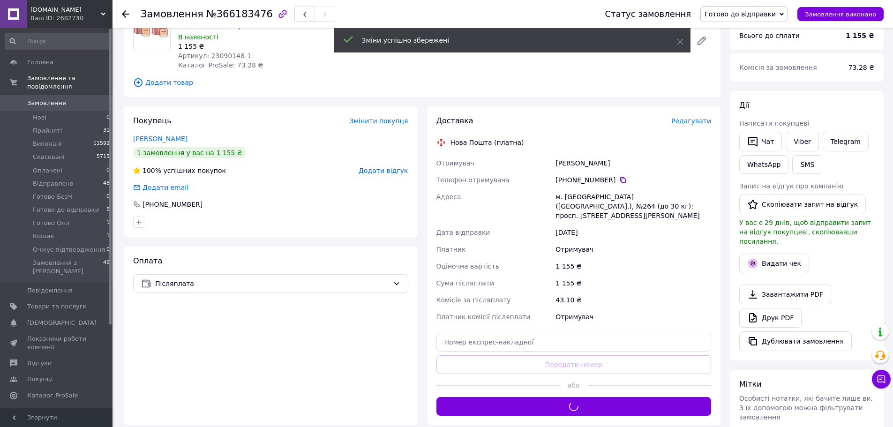
scroll to position [47, 0]
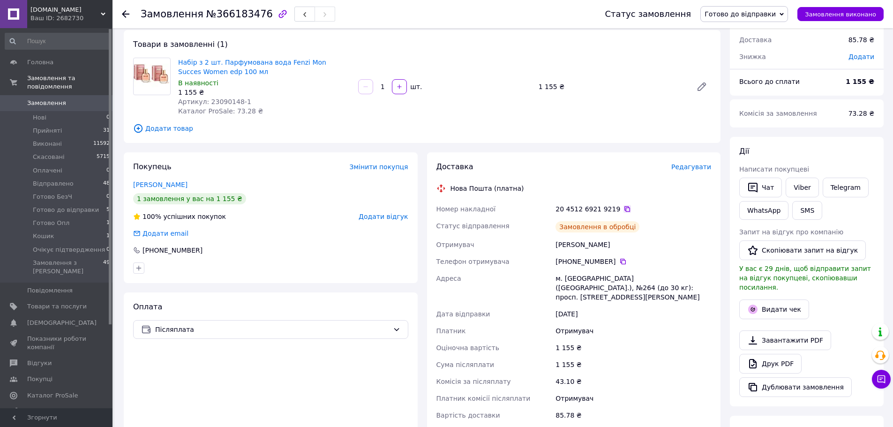
click at [623, 209] on icon at bounding box center [626, 208] width 7 height 7
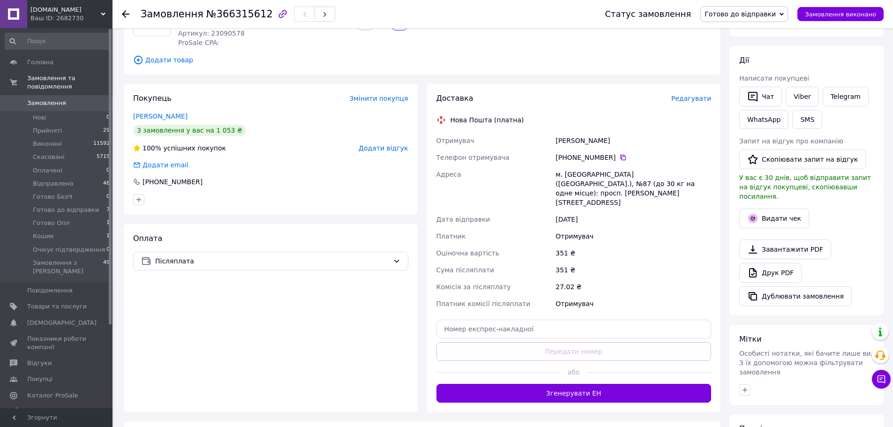
scroll to position [141, 0]
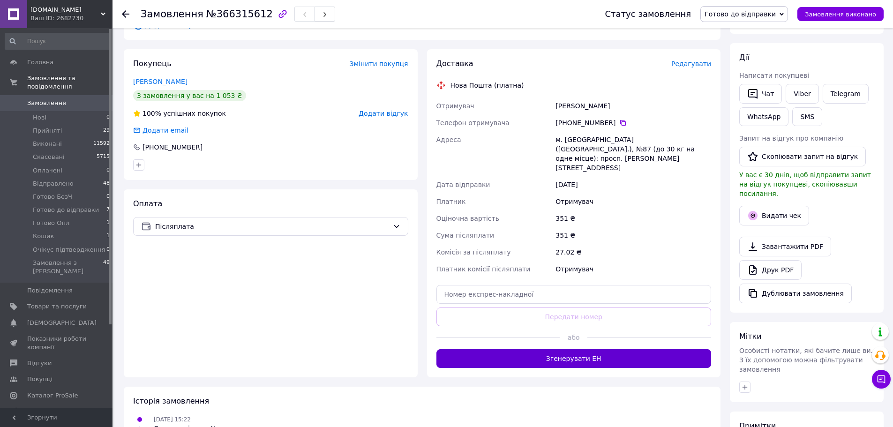
click at [607, 349] on button "Згенерувати ЕН" at bounding box center [573, 358] width 275 height 19
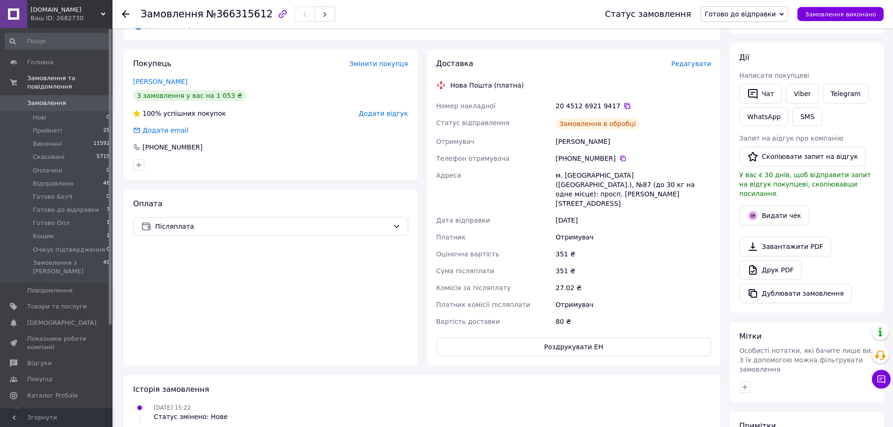
click at [623, 106] on icon at bounding box center [626, 105] width 7 height 7
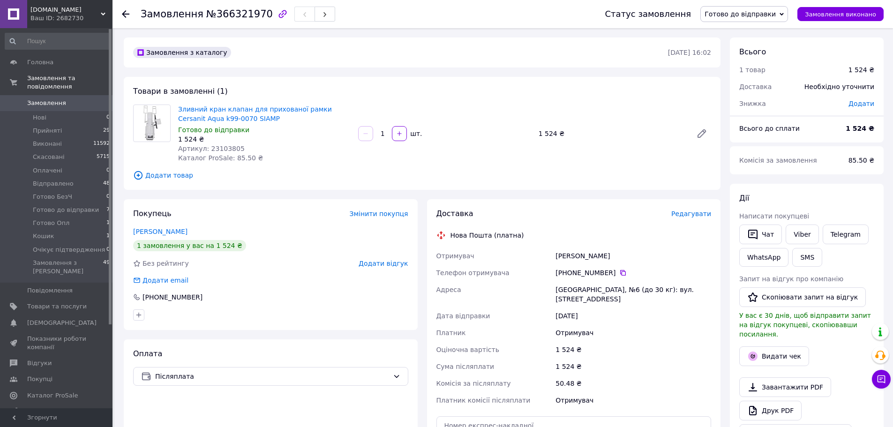
click at [694, 216] on span "Редагувати" at bounding box center [691, 213] width 40 height 7
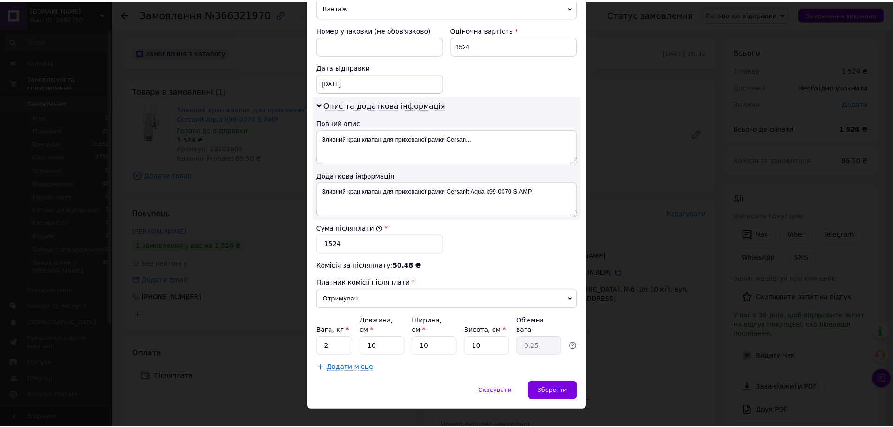
scroll to position [393, 0]
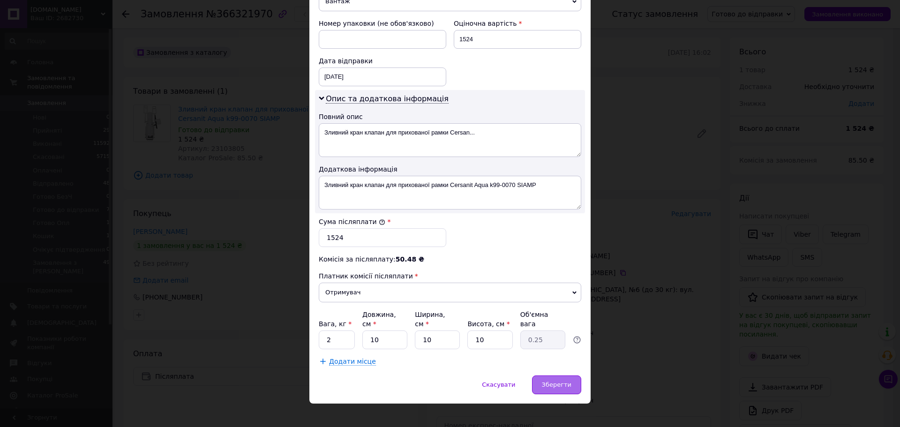
click at [556, 381] on span "Зберегти" at bounding box center [557, 384] width 30 height 7
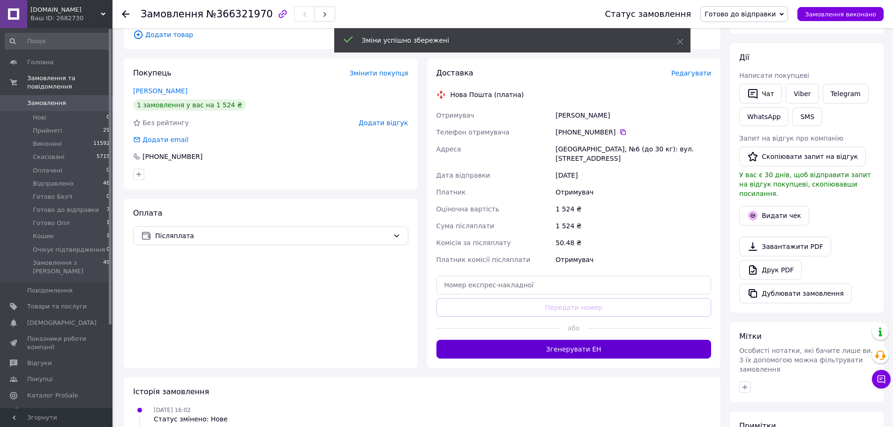
click at [618, 341] on button "Згенерувати ЕН" at bounding box center [573, 349] width 275 height 19
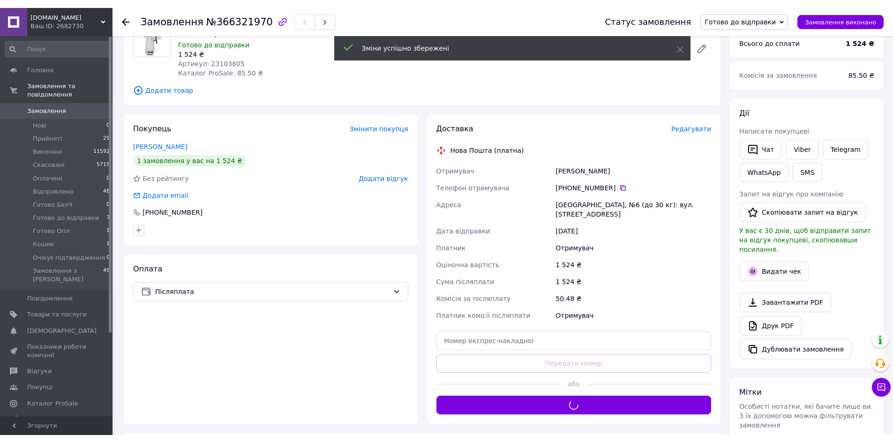
scroll to position [47, 0]
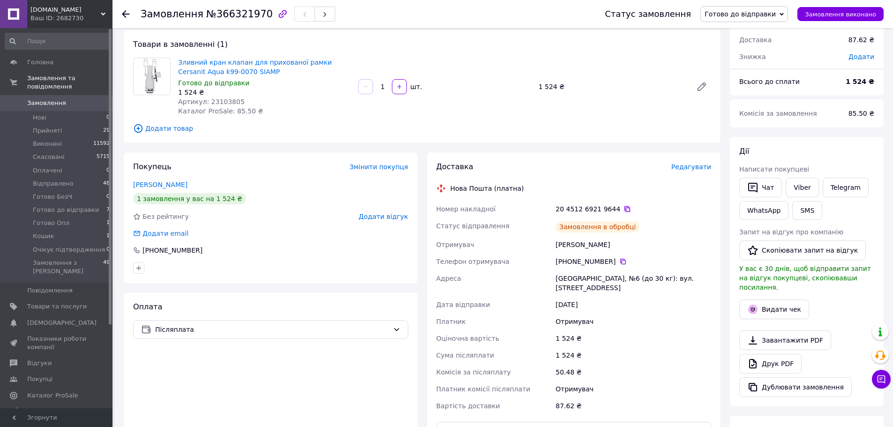
click at [623, 209] on icon at bounding box center [626, 208] width 7 height 7
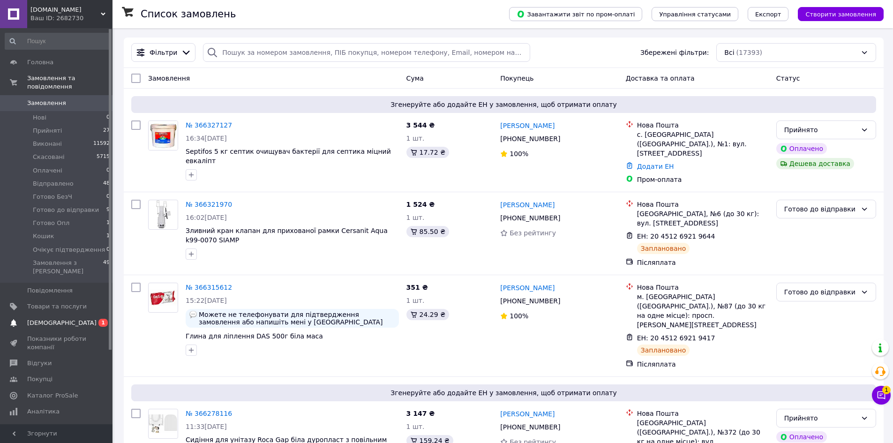
click at [81, 319] on span "[DEMOGRAPHIC_DATA]" at bounding box center [57, 323] width 60 height 8
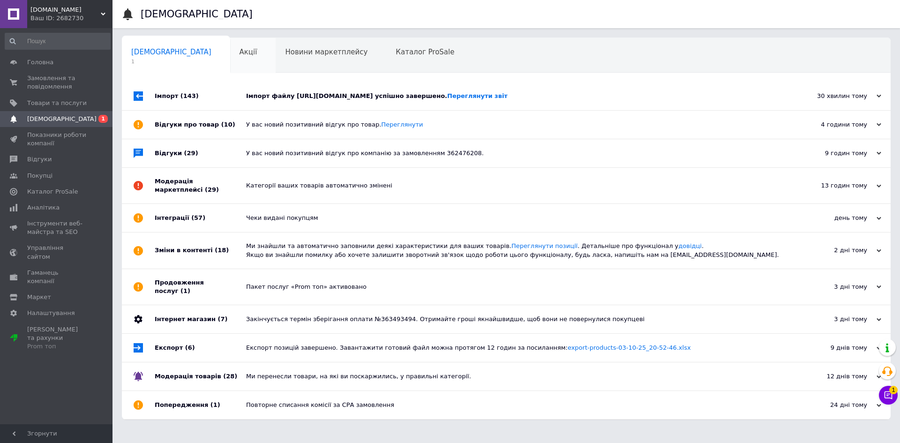
click at [230, 60] on div "Акції 0" at bounding box center [253, 56] width 46 height 36
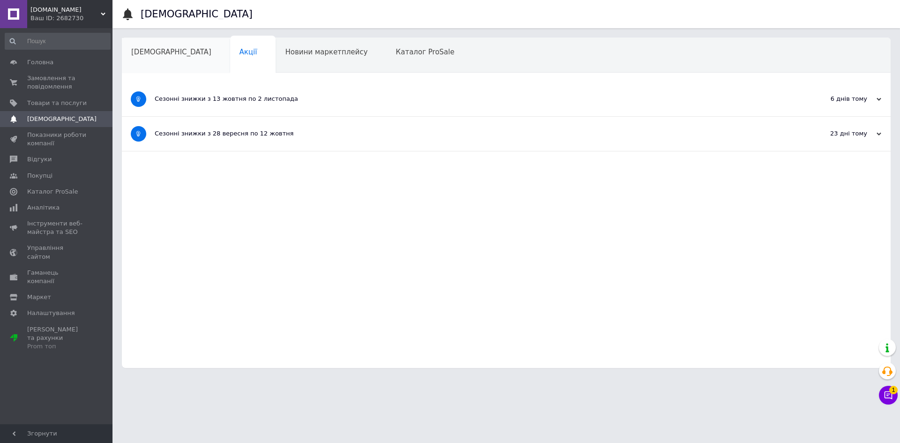
click at [165, 57] on div "[DEMOGRAPHIC_DATA]" at bounding box center [176, 56] width 108 height 36
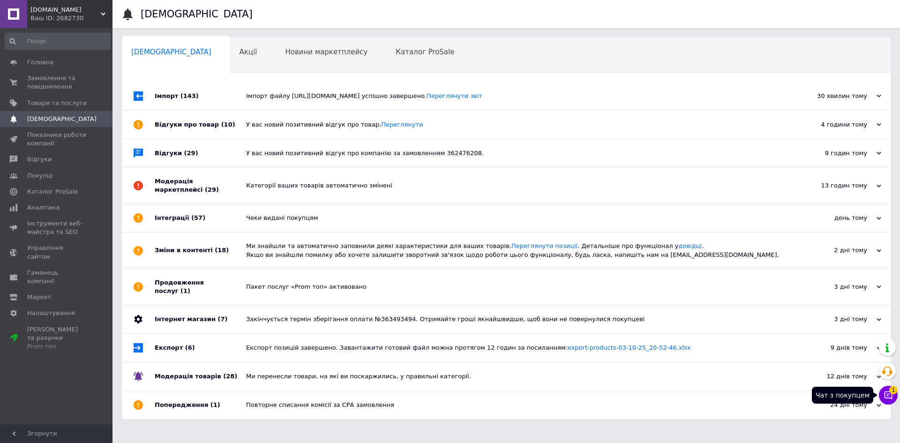
click at [891, 395] on icon at bounding box center [887, 394] width 9 height 9
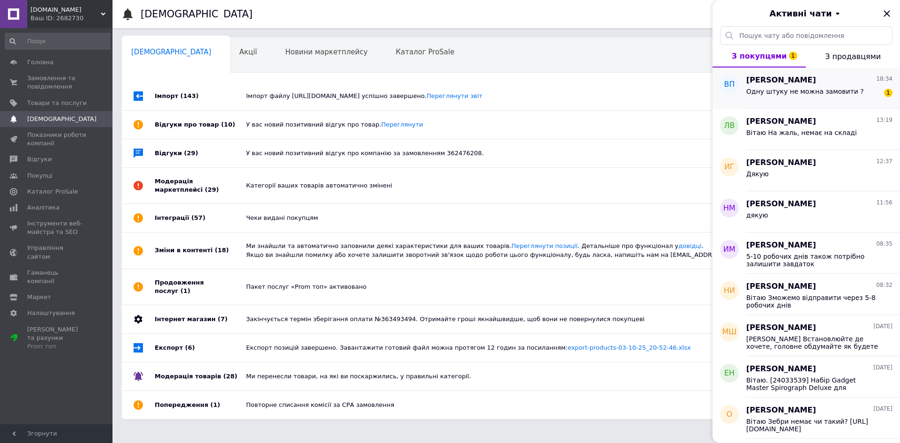
click at [834, 92] on span "Одну штуку не можна замовити ?" at bounding box center [805, 91] width 118 height 7
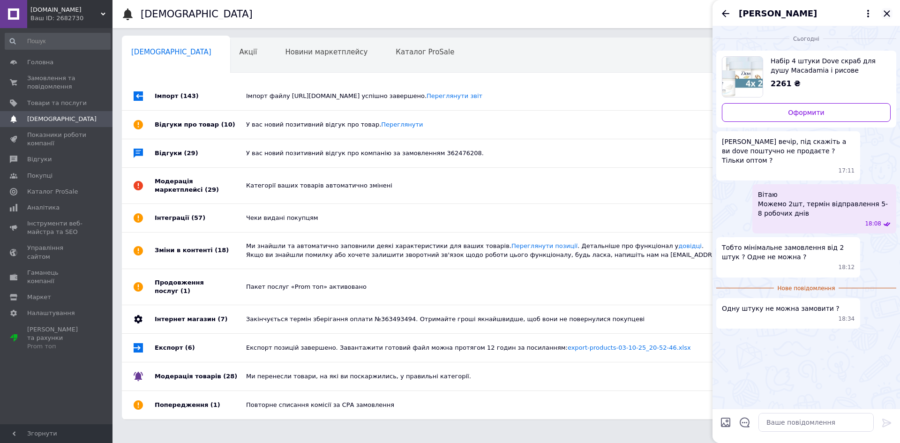
click at [888, 13] on icon "Закрити" at bounding box center [886, 13] width 6 height 6
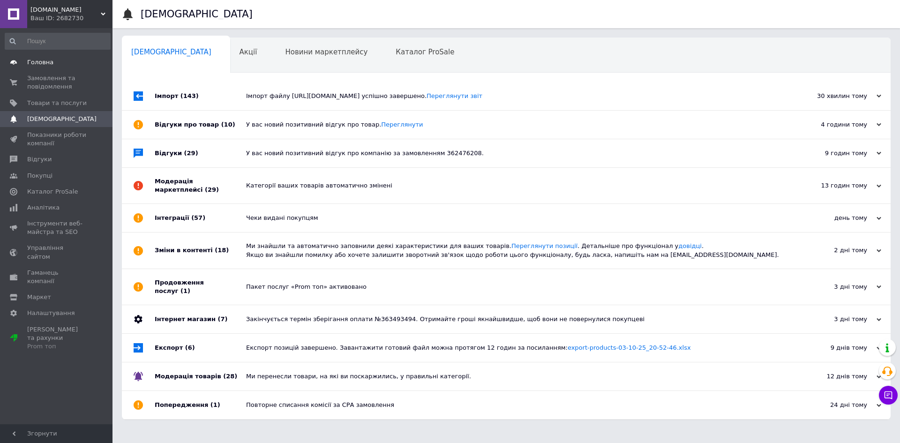
click at [41, 64] on span "Головна" at bounding box center [40, 62] width 26 height 8
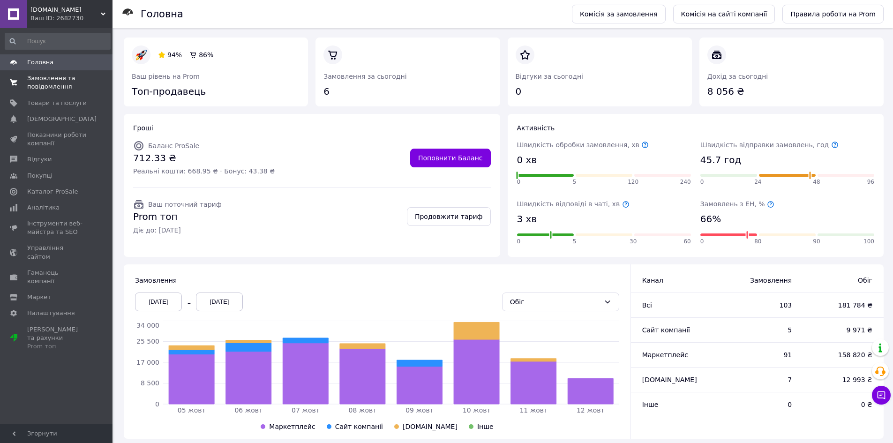
click at [37, 81] on span "Замовлення та повідомлення" at bounding box center [57, 82] width 60 height 17
